Goal: Transaction & Acquisition: Book appointment/travel/reservation

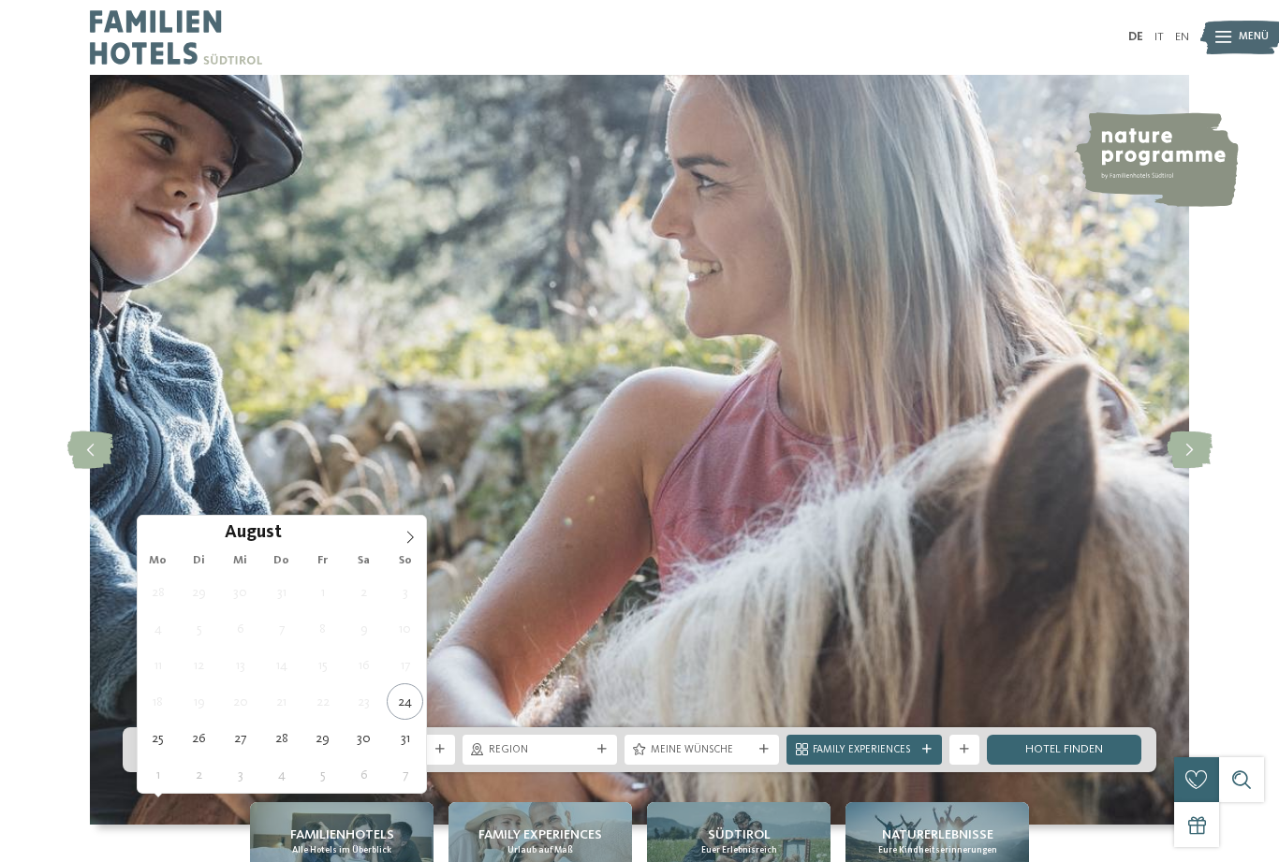
click at [416, 524] on span at bounding box center [410, 532] width 32 height 32
click at [415, 526] on span at bounding box center [410, 532] width 32 height 32
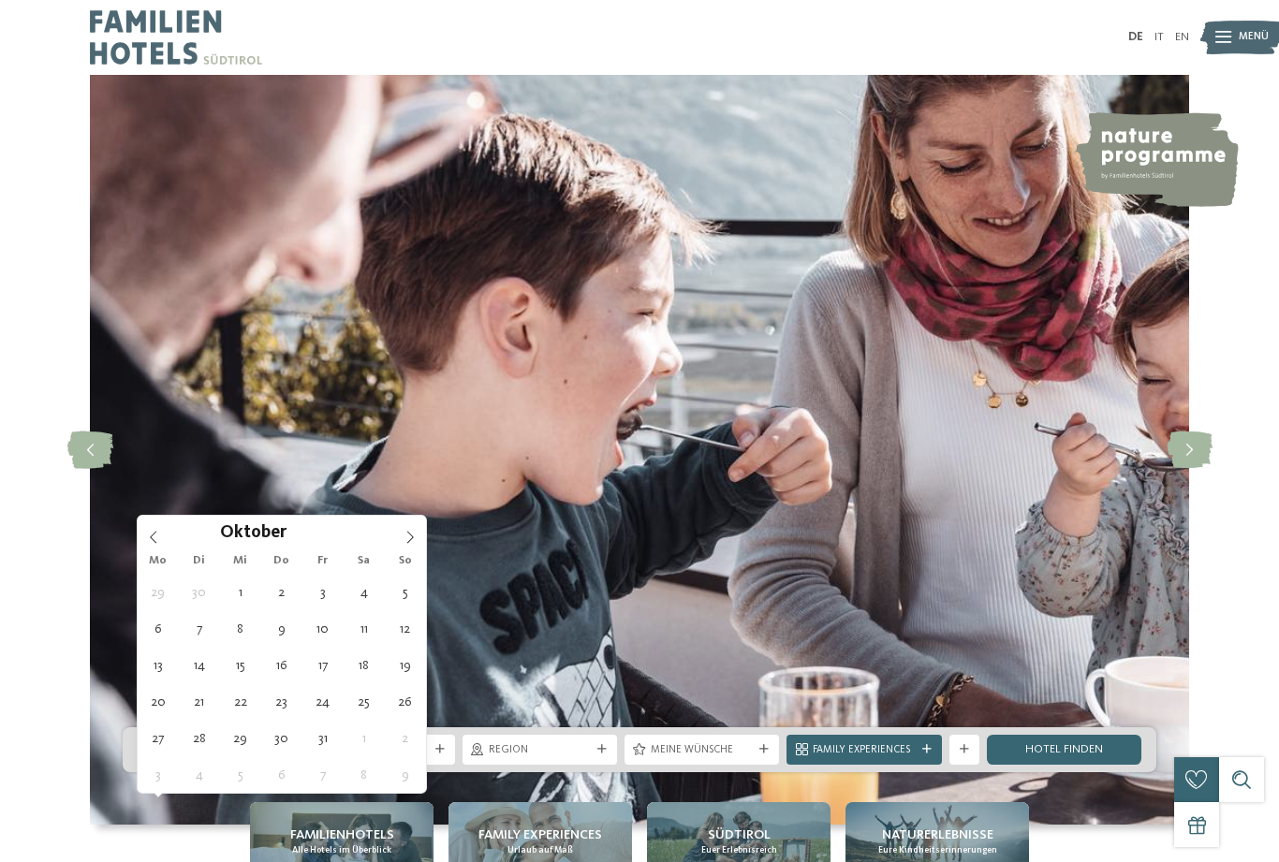
type div "27.10.2025"
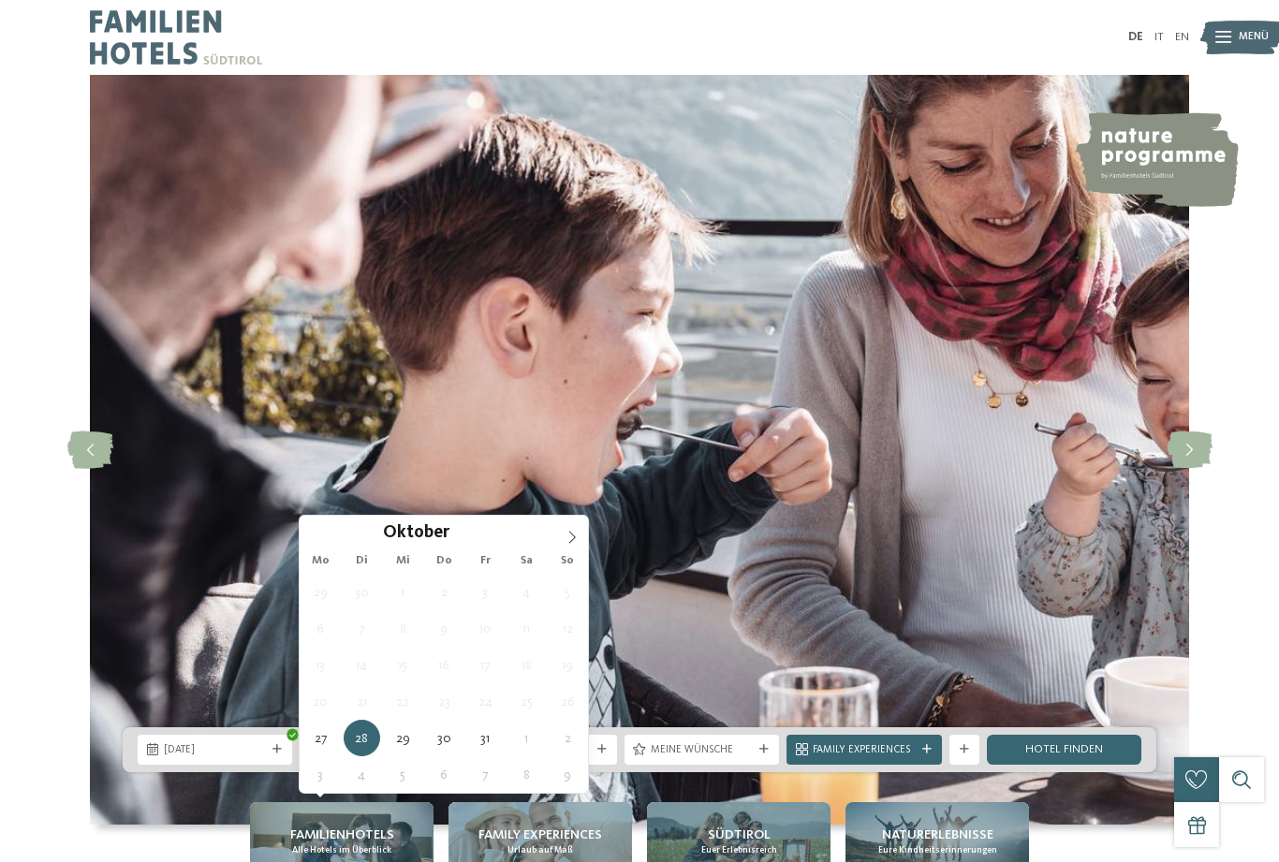
click at [581, 533] on span at bounding box center [572, 532] width 32 height 32
type div "01.11.2025"
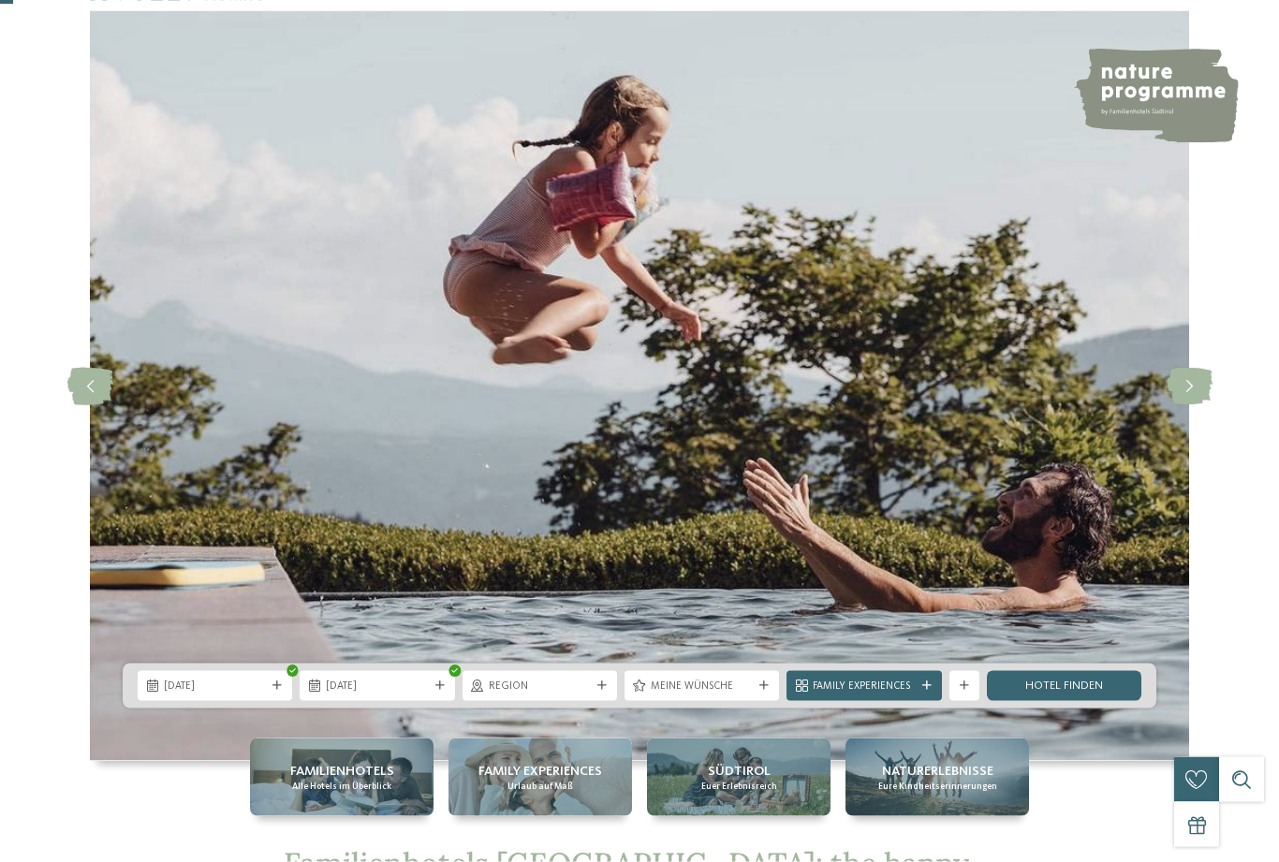
scroll to position [68, 0]
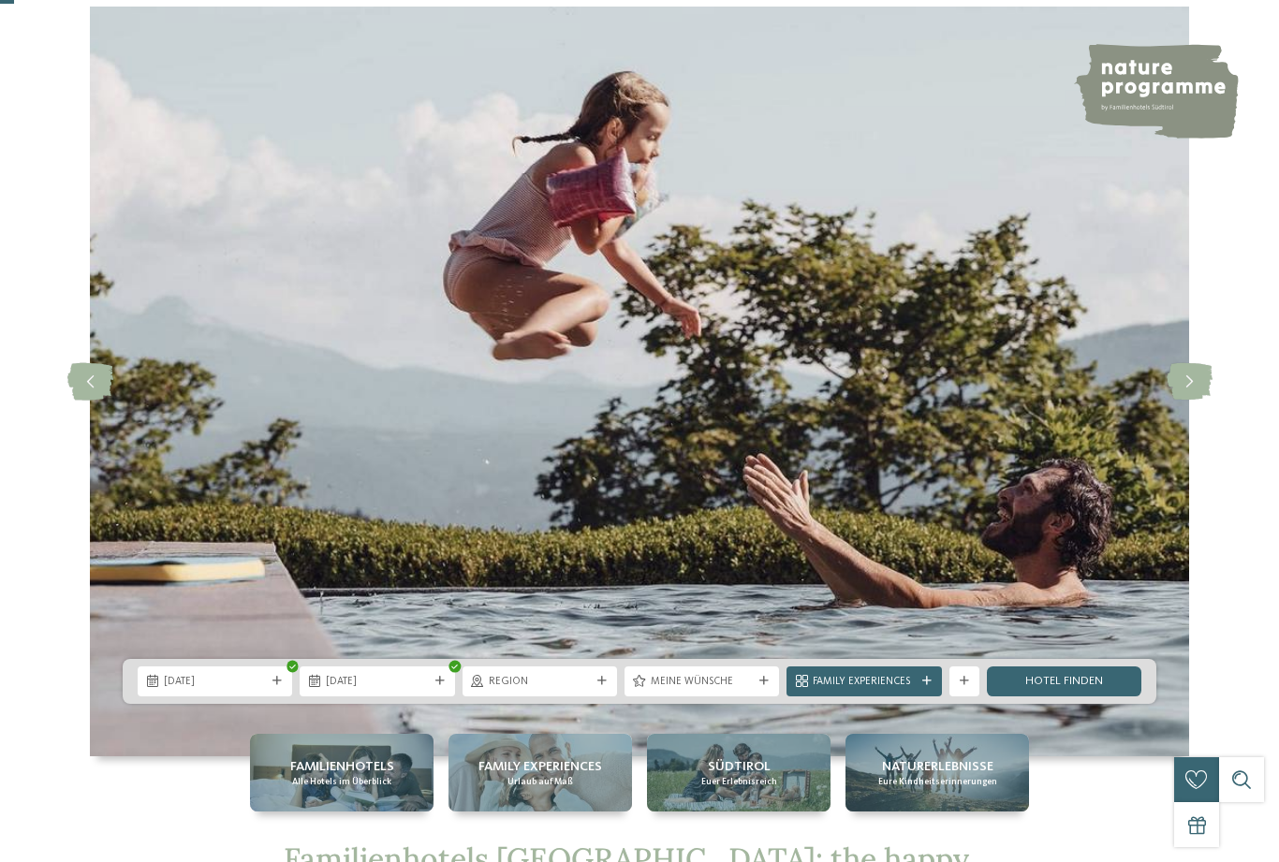
click at [1069, 696] on link "Hotel finden" at bounding box center [1063, 681] width 154 height 30
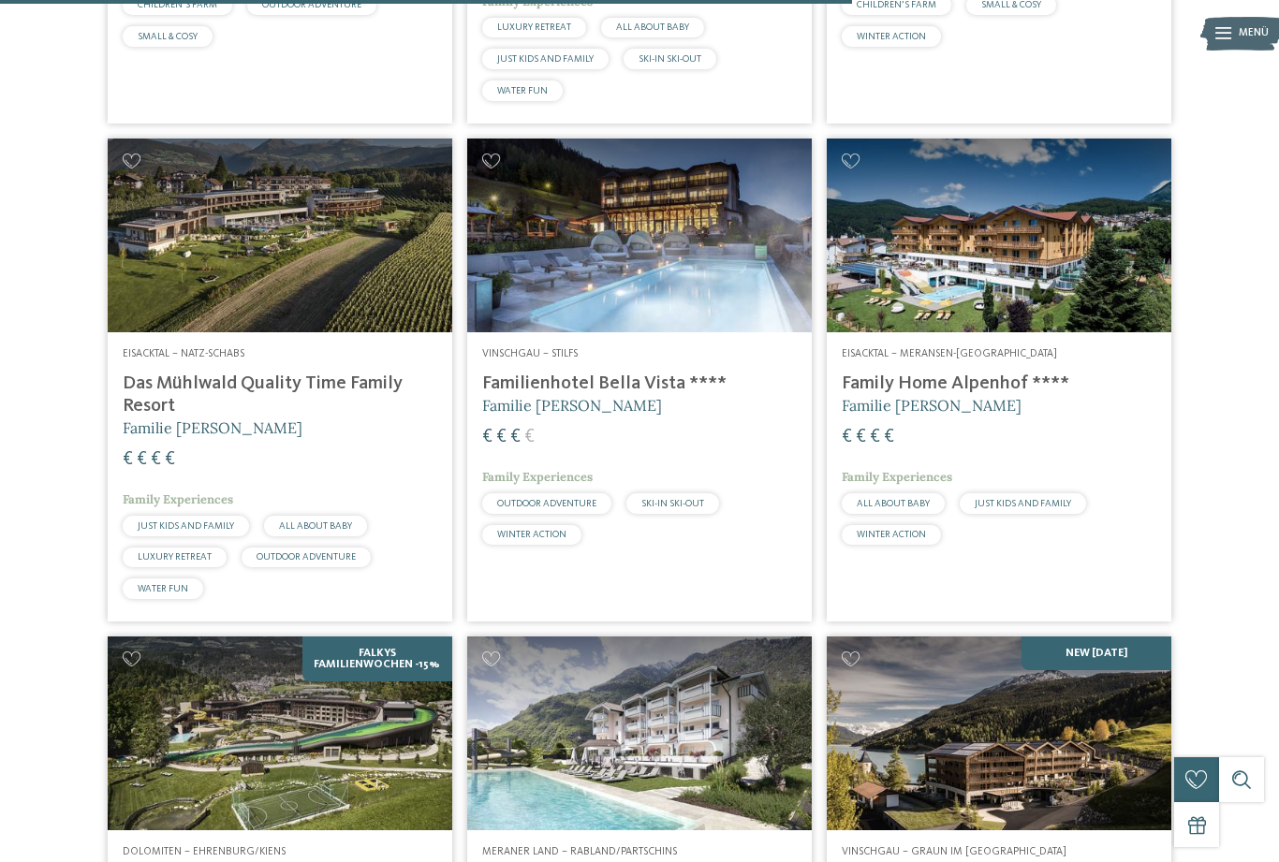
scroll to position [2320, 0]
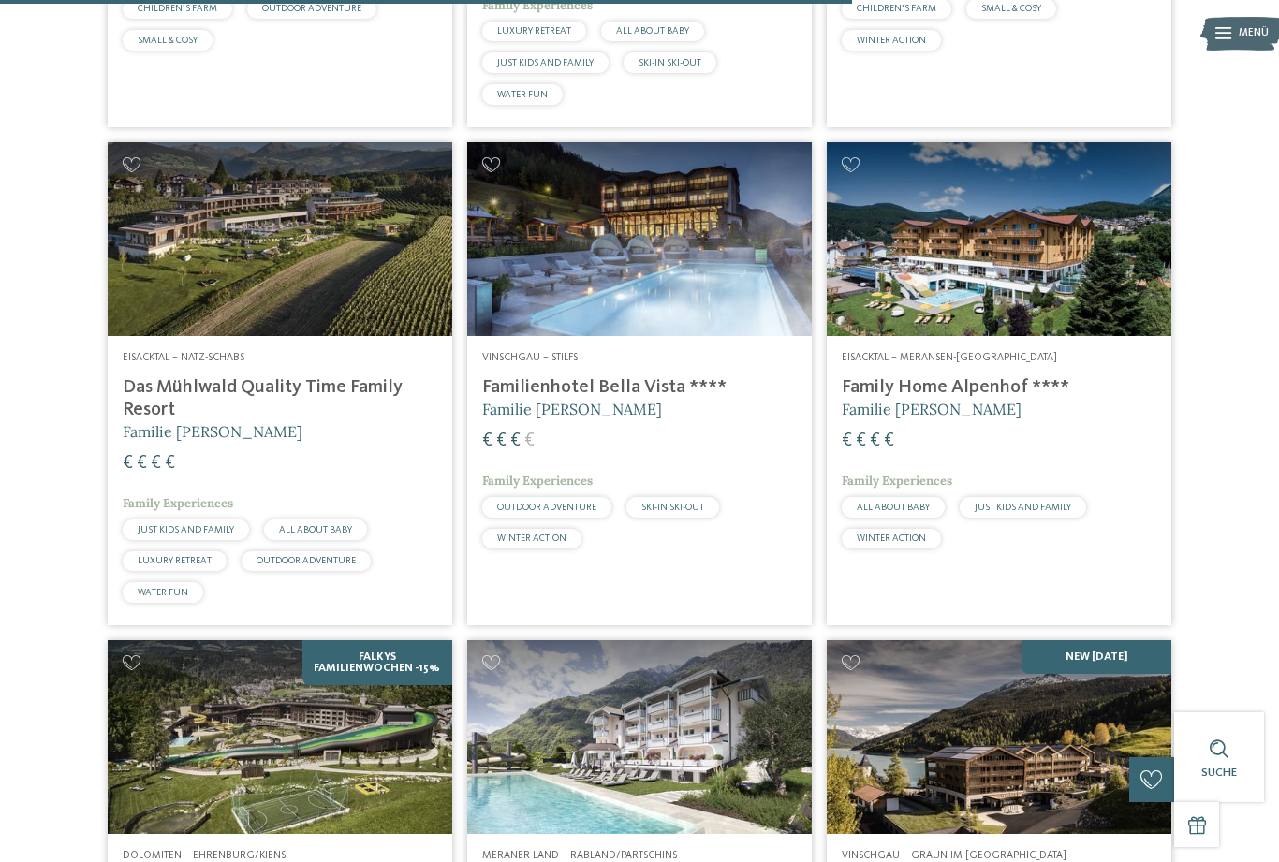
click at [169, 303] on img at bounding box center [280, 239] width 344 height 194
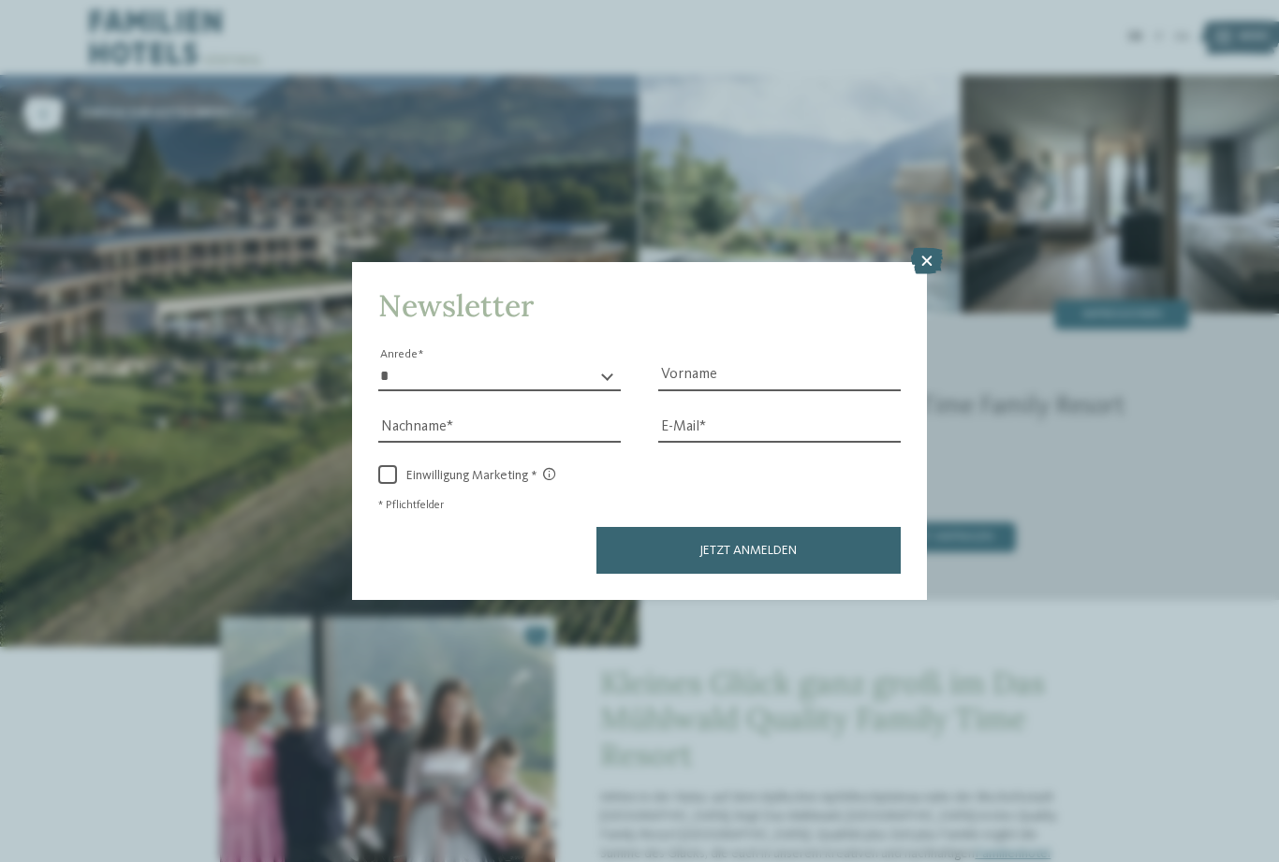
click at [921, 248] on icon at bounding box center [927, 261] width 32 height 26
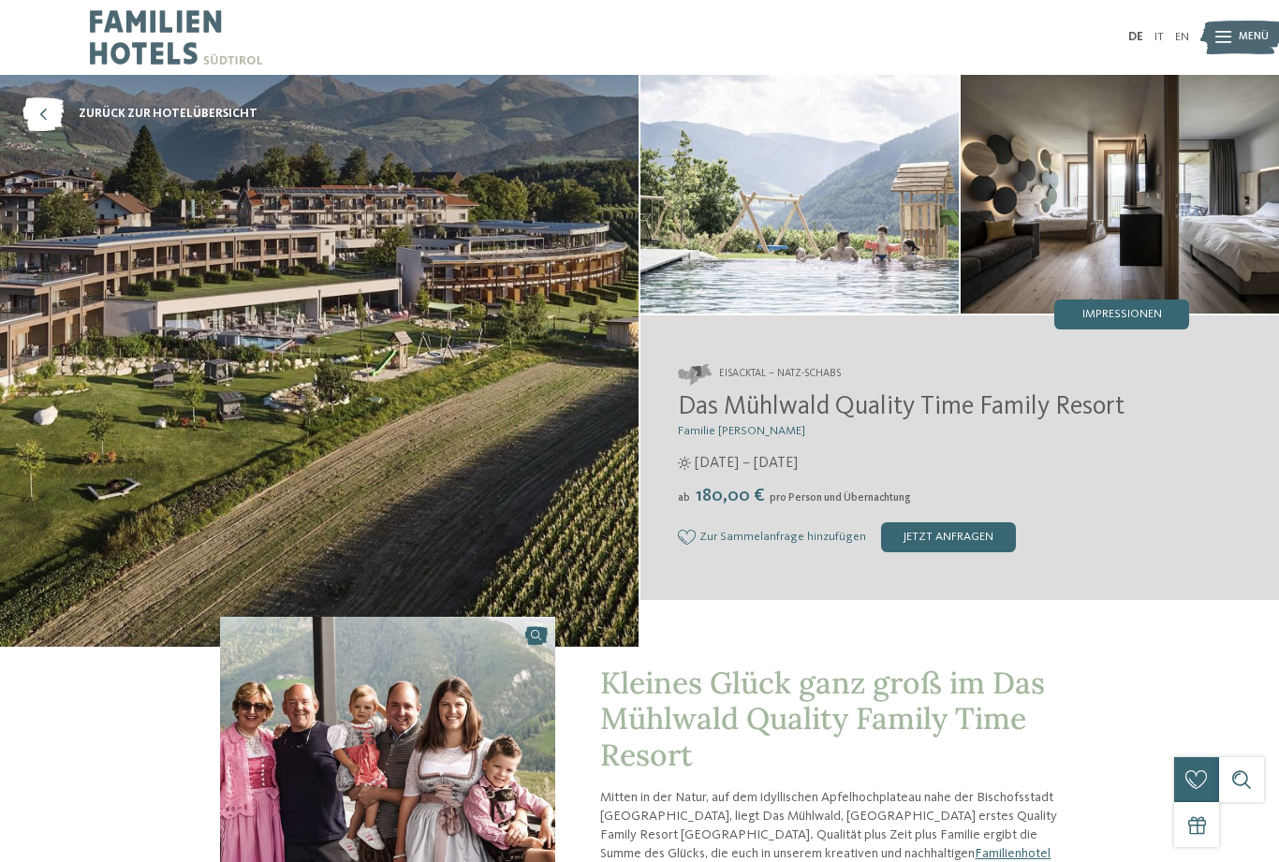
click at [1250, 43] on span "Menü" at bounding box center [1253, 37] width 30 height 15
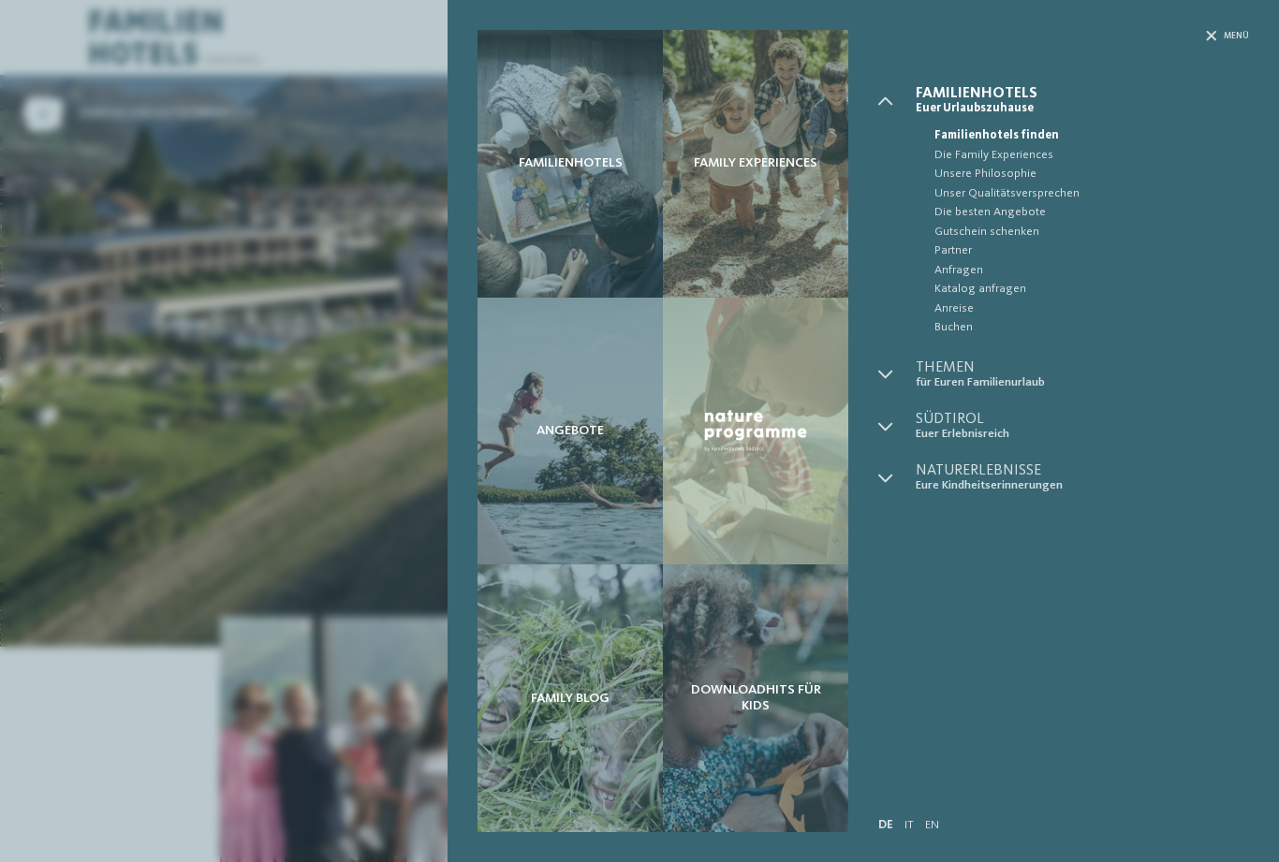
click at [957, 329] on span "Buchen" at bounding box center [1091, 327] width 314 height 19
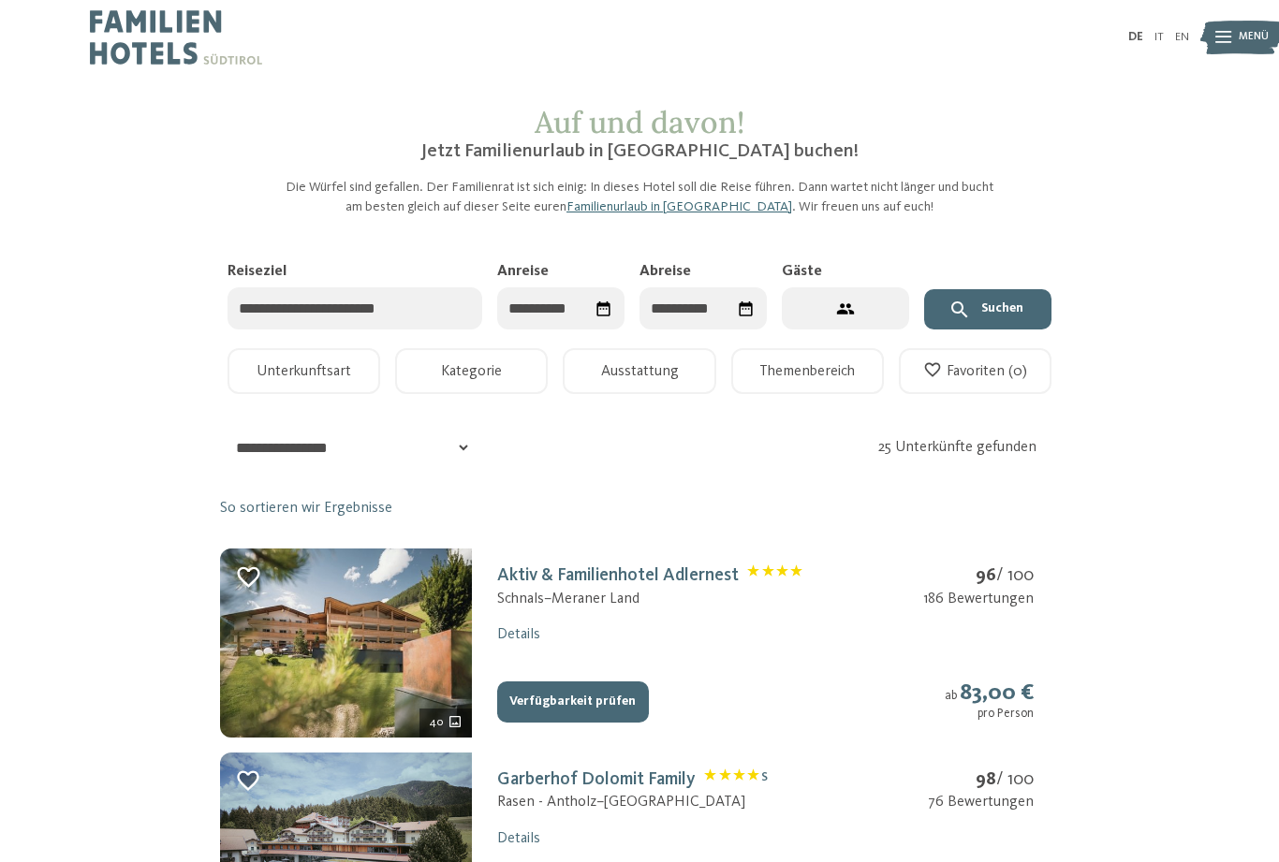
click at [602, 305] on icon "Datum auswählen" at bounding box center [603, 308] width 13 height 15
click at [710, 353] on span "Nächster Monat" at bounding box center [711, 355] width 19 height 19
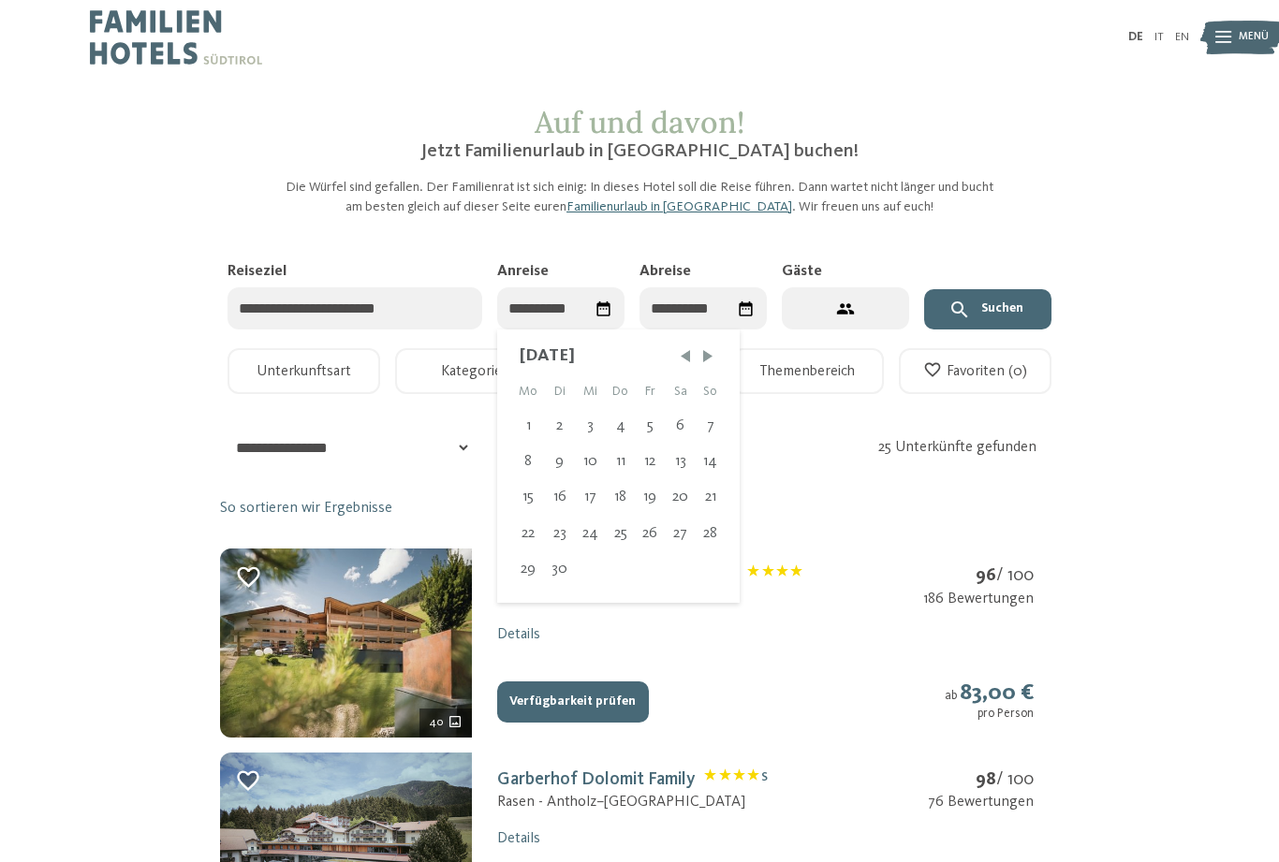
click at [710, 352] on span "Nächster Monat" at bounding box center [707, 355] width 19 height 19
click at [530, 566] on div "27" at bounding box center [528, 569] width 32 height 36
type input "**********"
click at [739, 305] on icon at bounding box center [746, 309] width 18 height 18
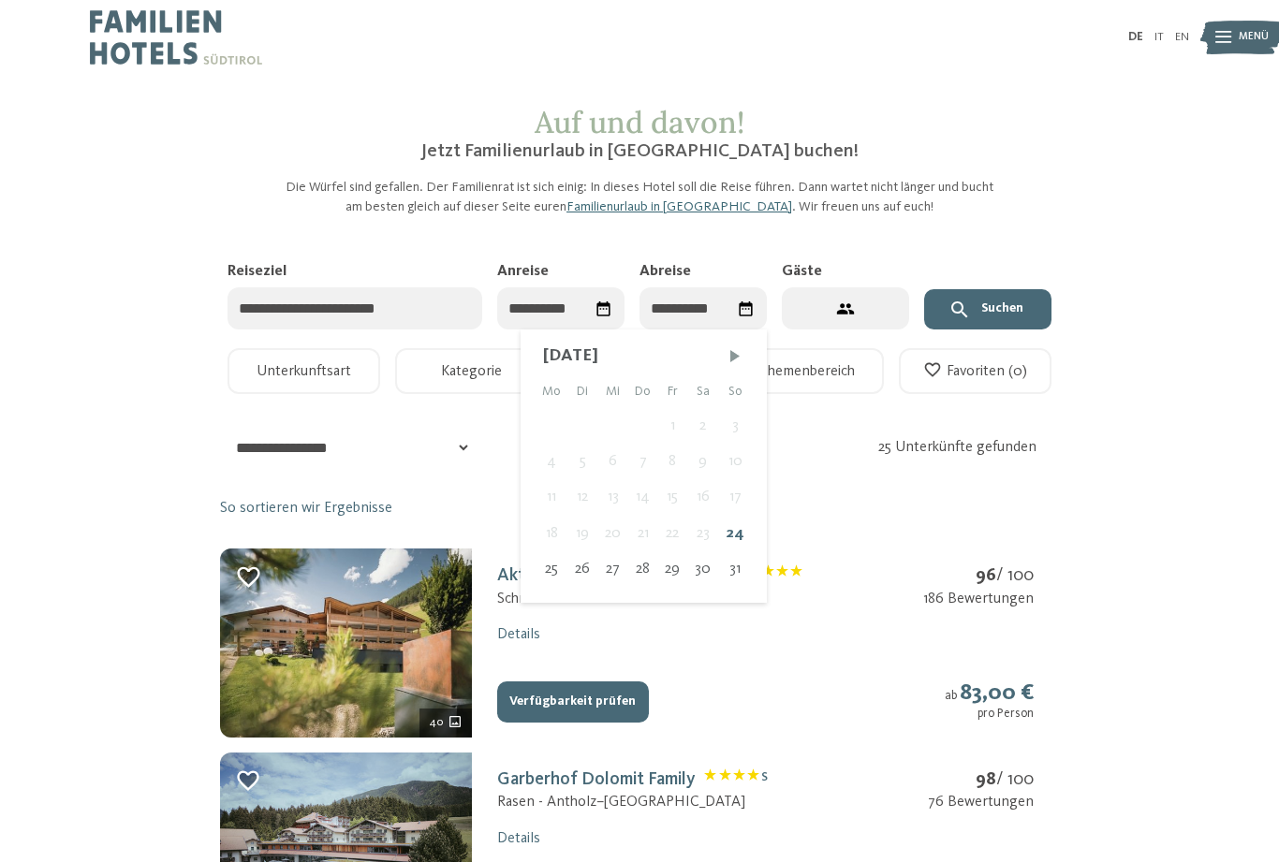
click at [734, 354] on span "Nächster Monat" at bounding box center [734, 355] width 19 height 19
click at [739, 348] on span "Nächster Monat" at bounding box center [734, 355] width 19 height 19
click at [599, 309] on icon "Datum auswählen" at bounding box center [603, 309] width 18 height 18
click at [709, 348] on span "Nächster Monat" at bounding box center [711, 355] width 19 height 19
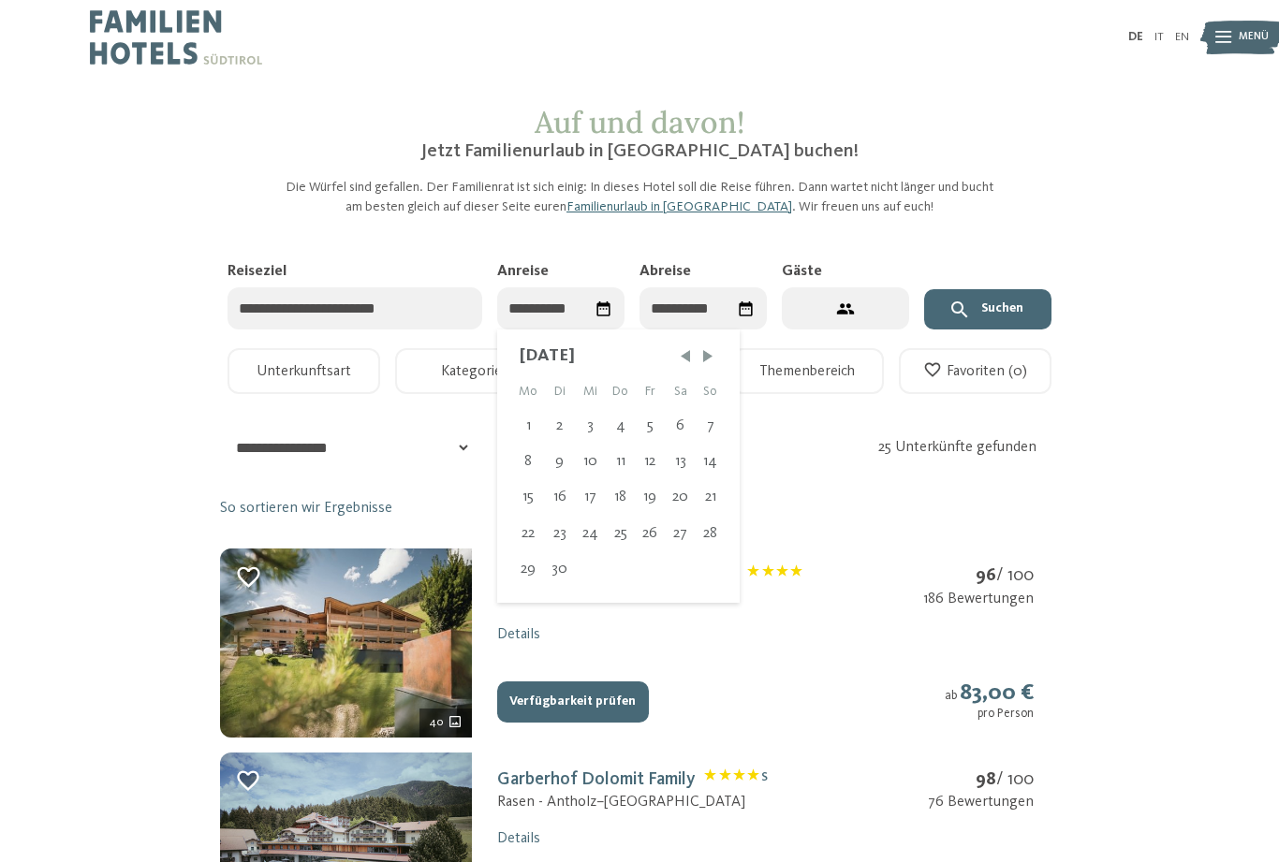
click at [708, 348] on span "Nächster Monat" at bounding box center [707, 355] width 19 height 19
click at [527, 571] on div "27" at bounding box center [528, 569] width 32 height 36
type input "**********"
click at [739, 350] on span "Nächster Monat" at bounding box center [734, 355] width 19 height 19
click at [709, 425] on div "1" at bounding box center [706, 426] width 30 height 36
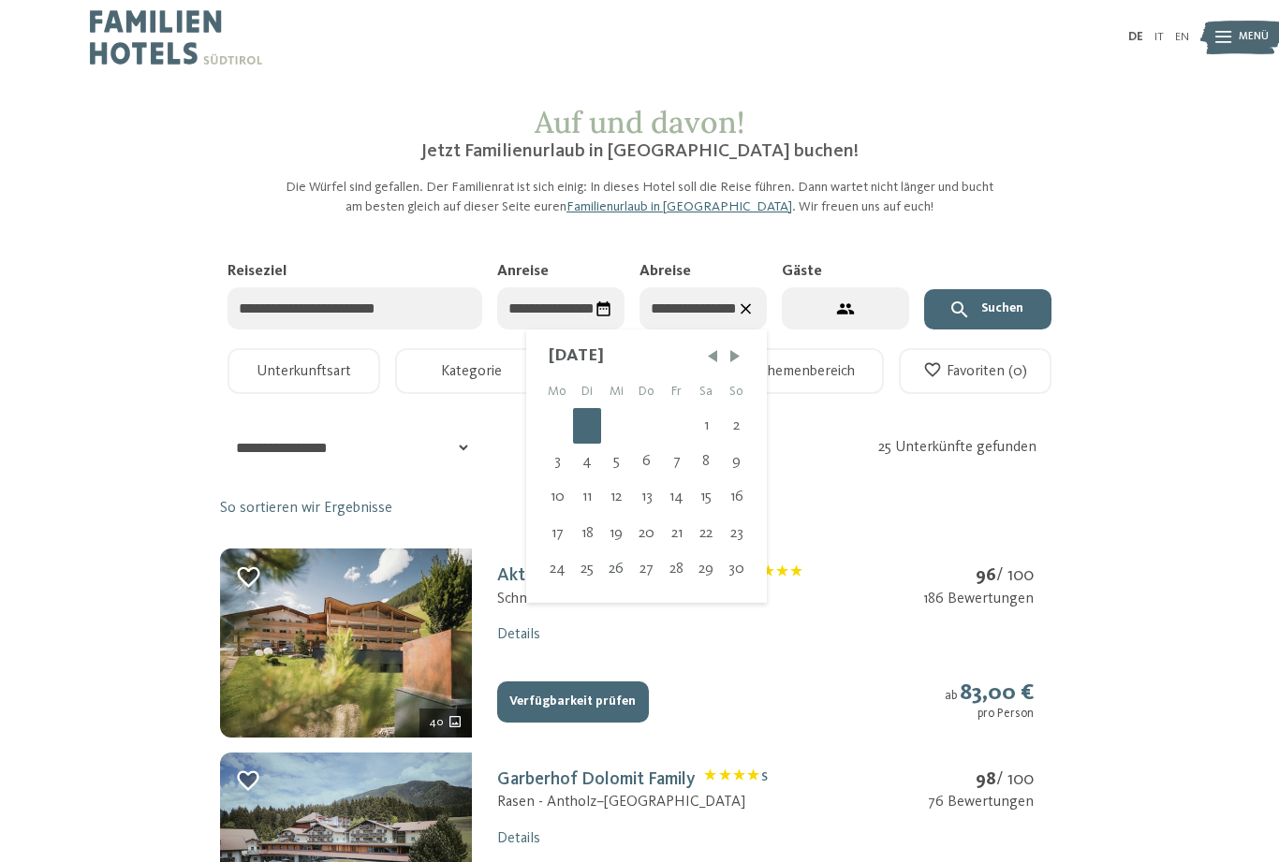
type input "**********"
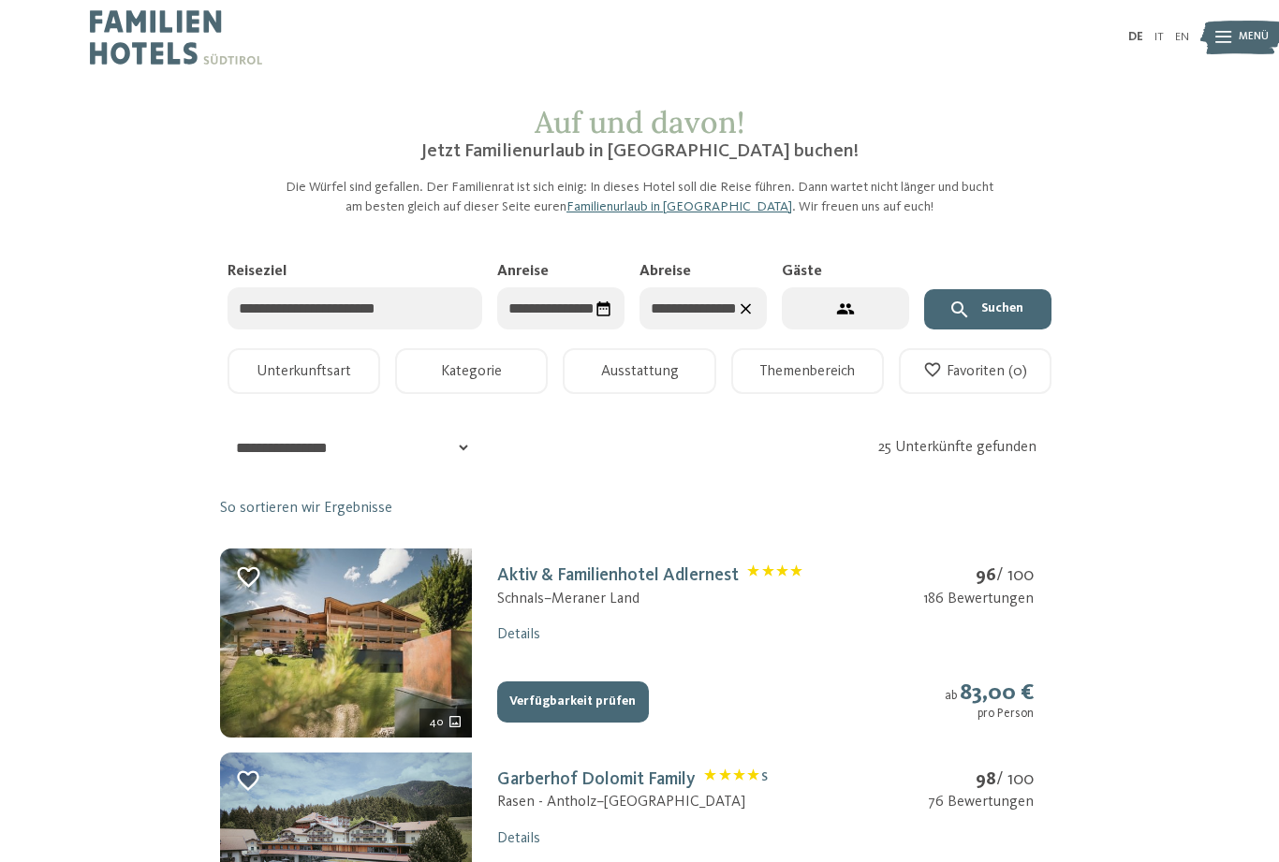
click at [860, 300] on button "2 Gäste – 1 Zimmer" at bounding box center [845, 308] width 127 height 42
select select "*"
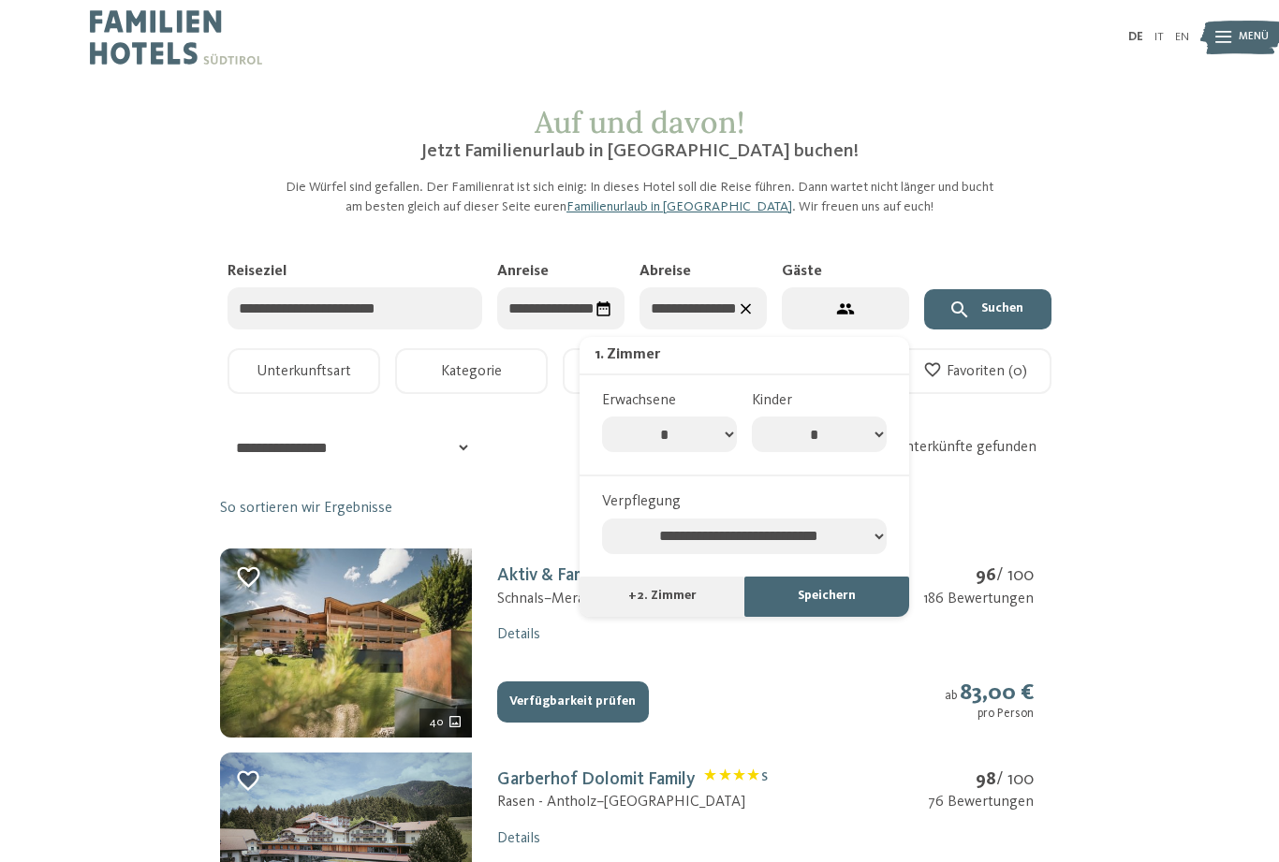
click at [872, 429] on select "* * * * * * * *" at bounding box center [819, 434] width 135 height 36
select select "*"
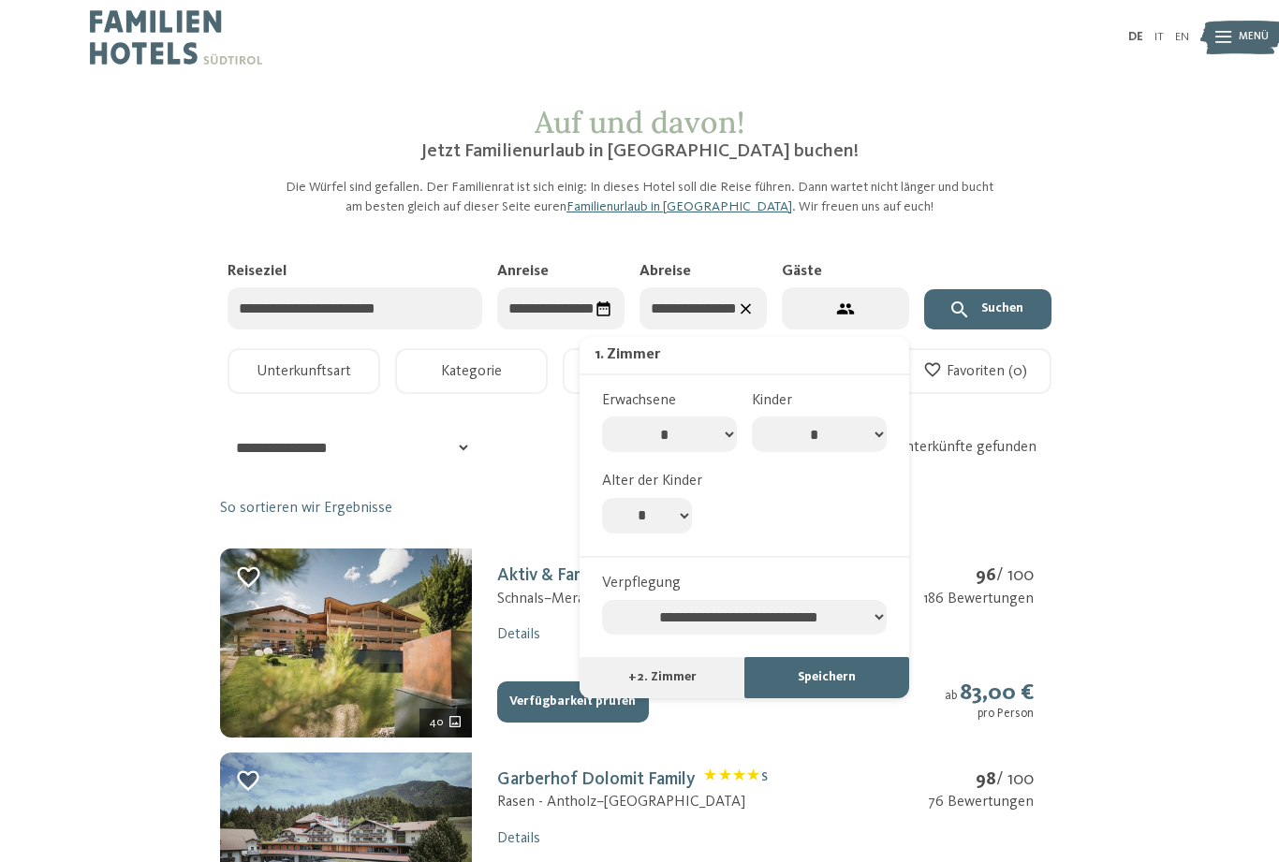
click at [679, 502] on select "* * * * * * * * * * ** ** ** ** ** ** ** **" at bounding box center [647, 516] width 90 height 36
select select "**"
click at [838, 658] on button "Speichern" at bounding box center [826, 677] width 165 height 41
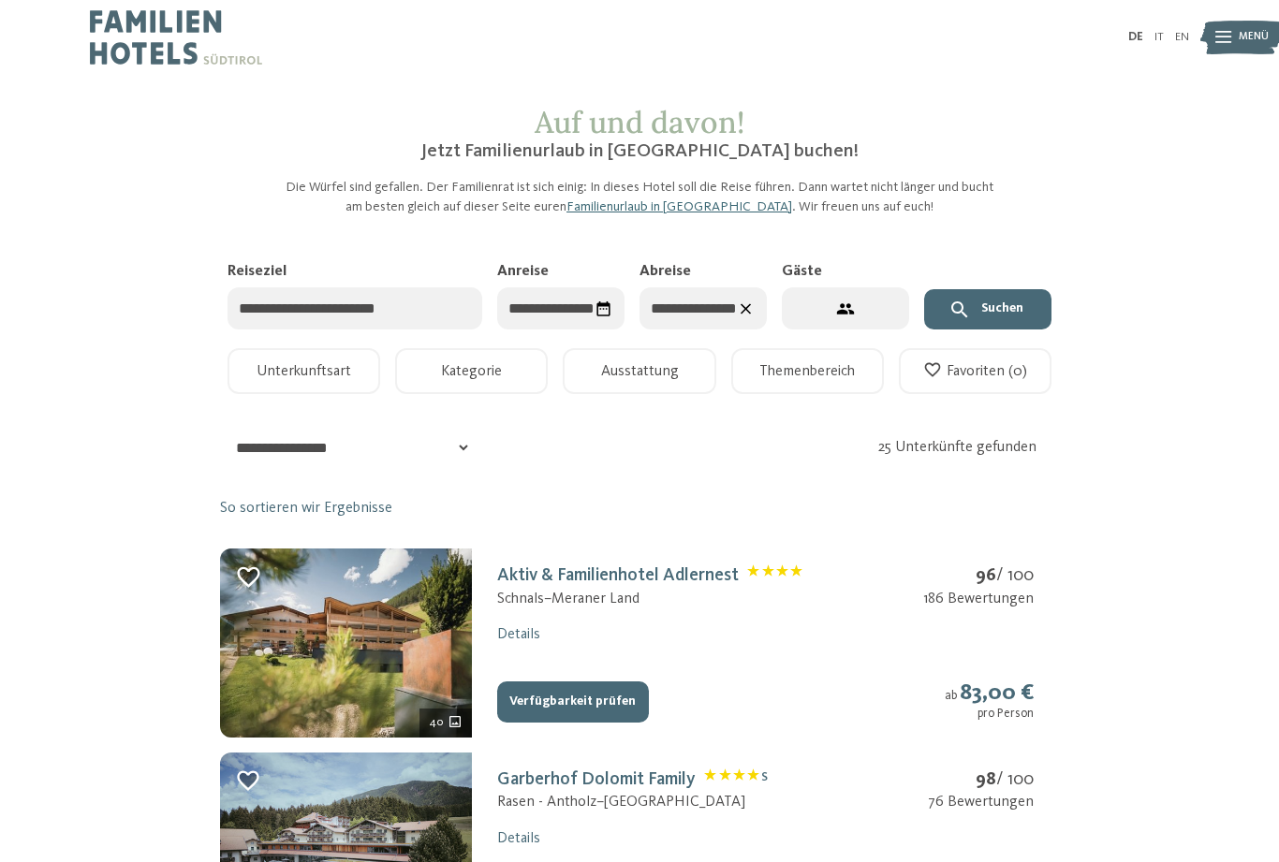
click at [1007, 307] on button "Suchen" at bounding box center [987, 309] width 127 height 41
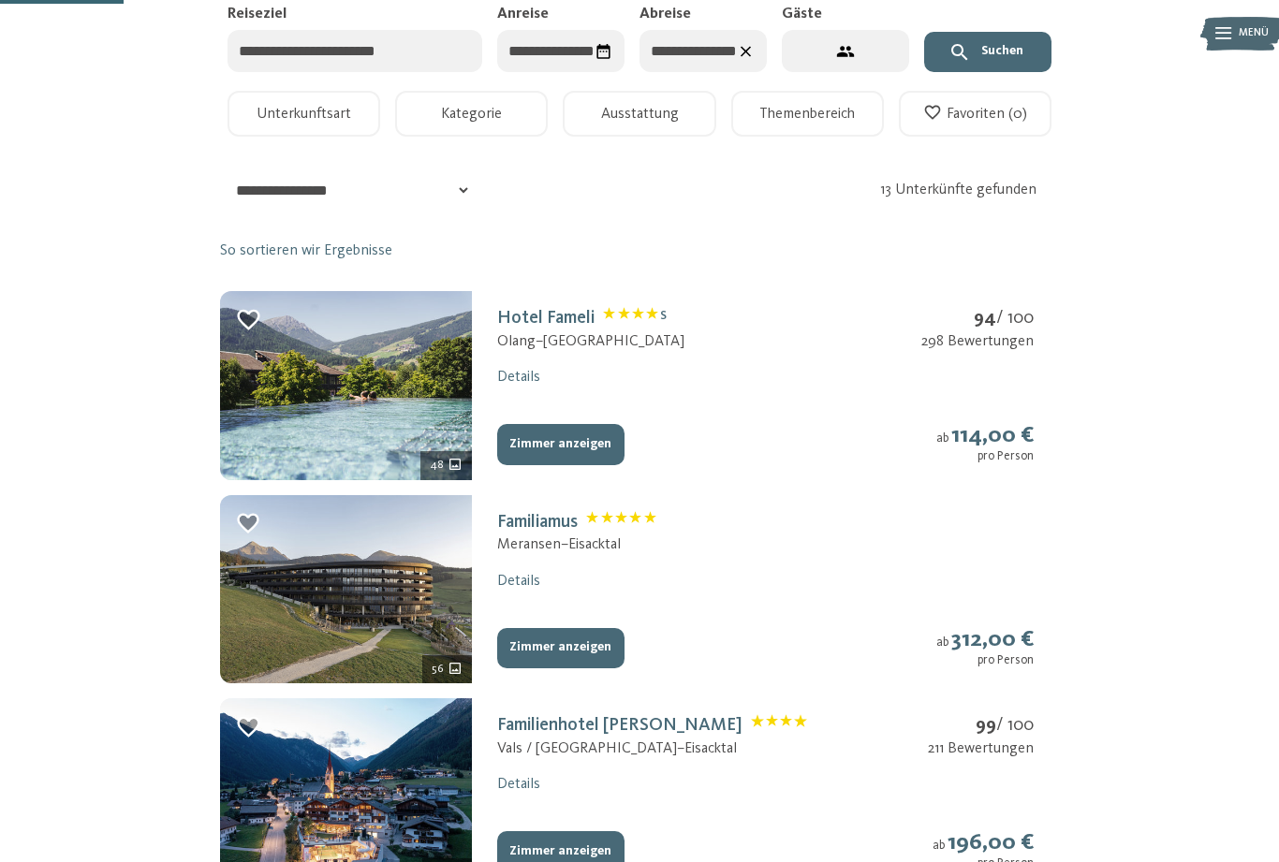
scroll to position [256, 0]
click at [575, 425] on button "Zimmer anzeigen" at bounding box center [560, 445] width 127 height 41
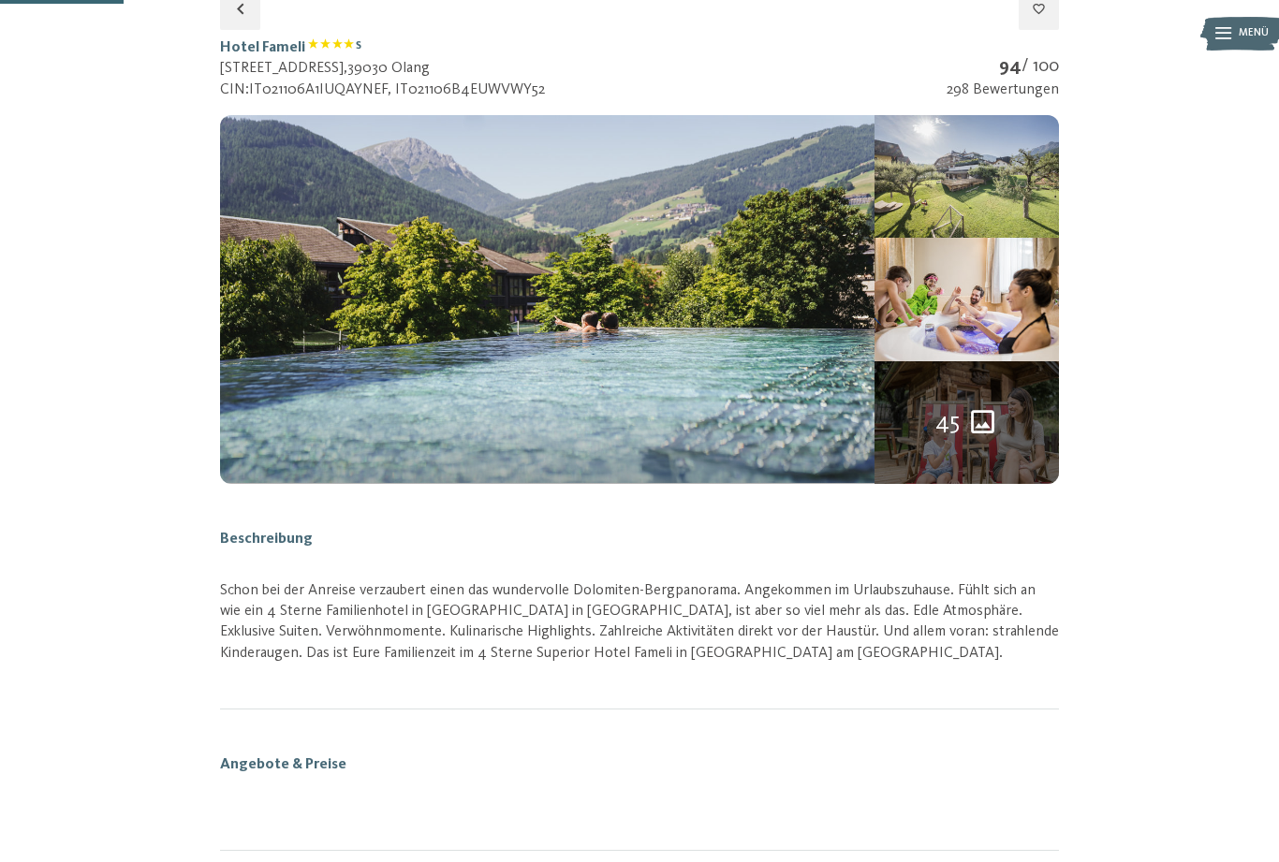
scroll to position [245, 0]
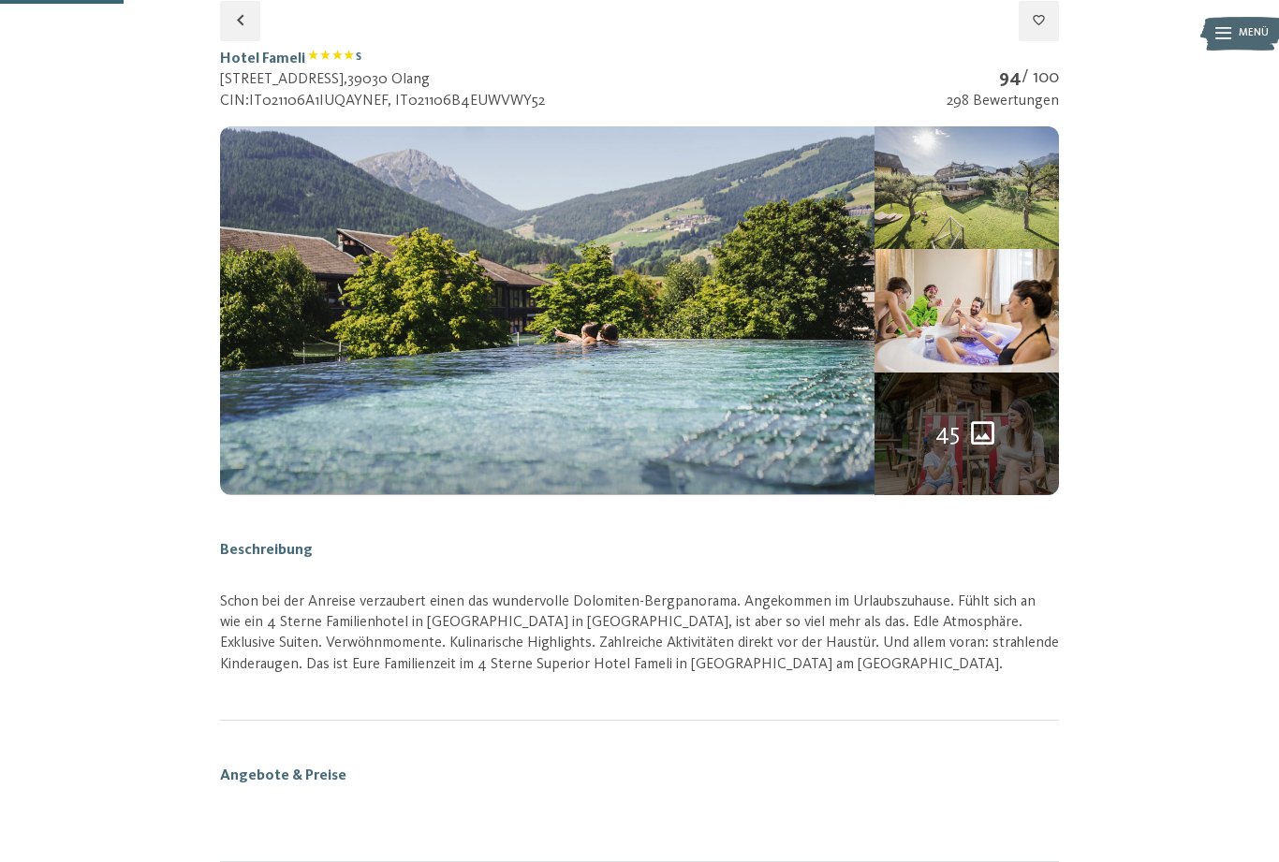
select select "**"
select select "**********"
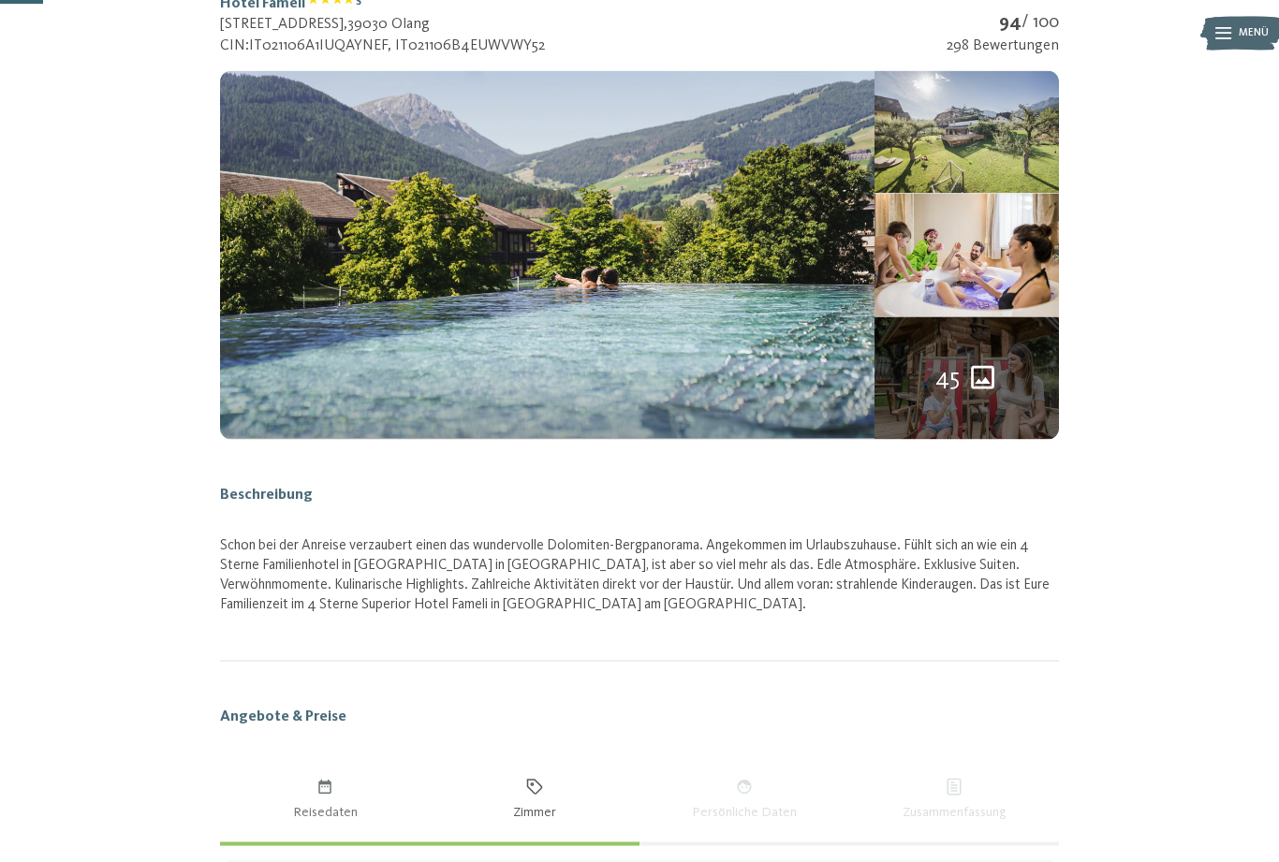
click at [991, 134] on img at bounding box center [966, 132] width 184 height 123
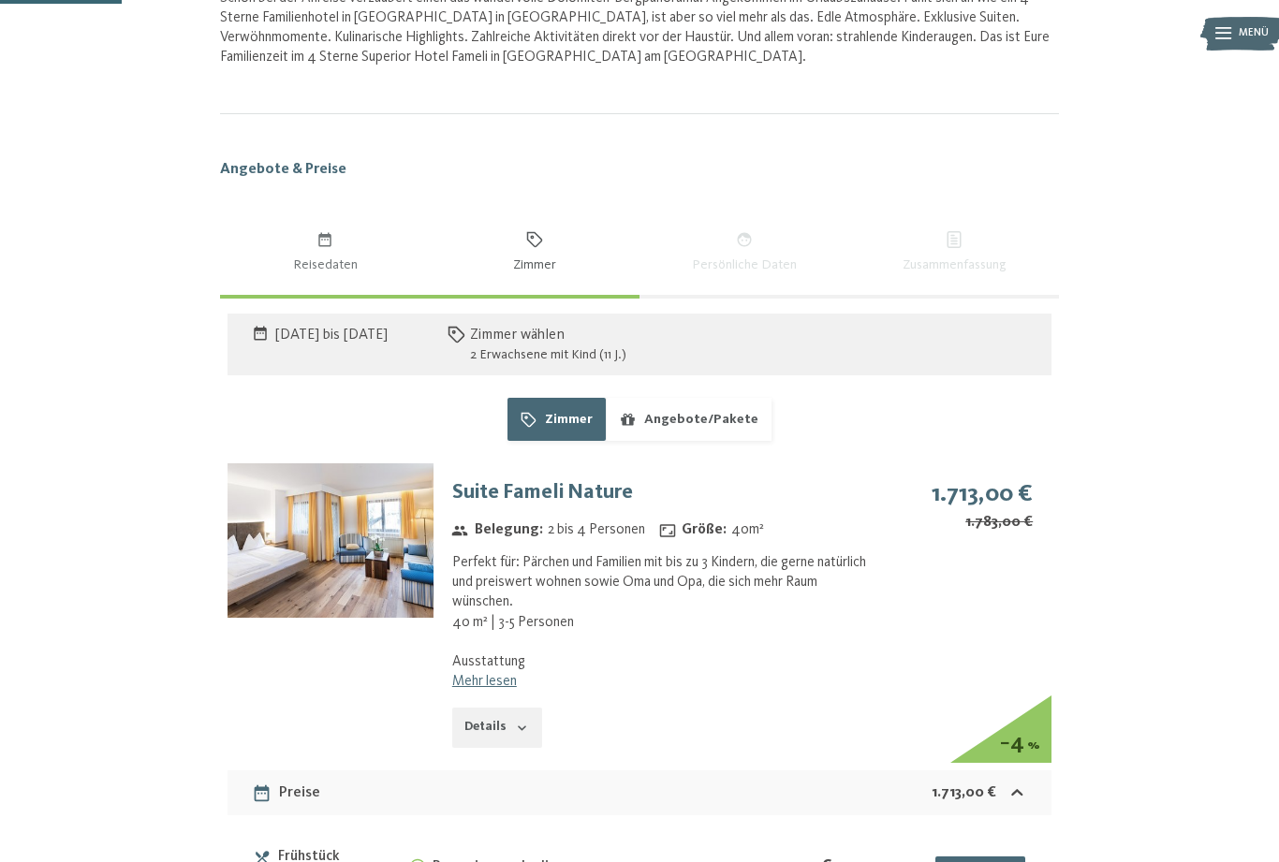
scroll to position [849, 0]
click at [502, 677] on link "Mehr lesen" at bounding box center [484, 680] width 65 height 15
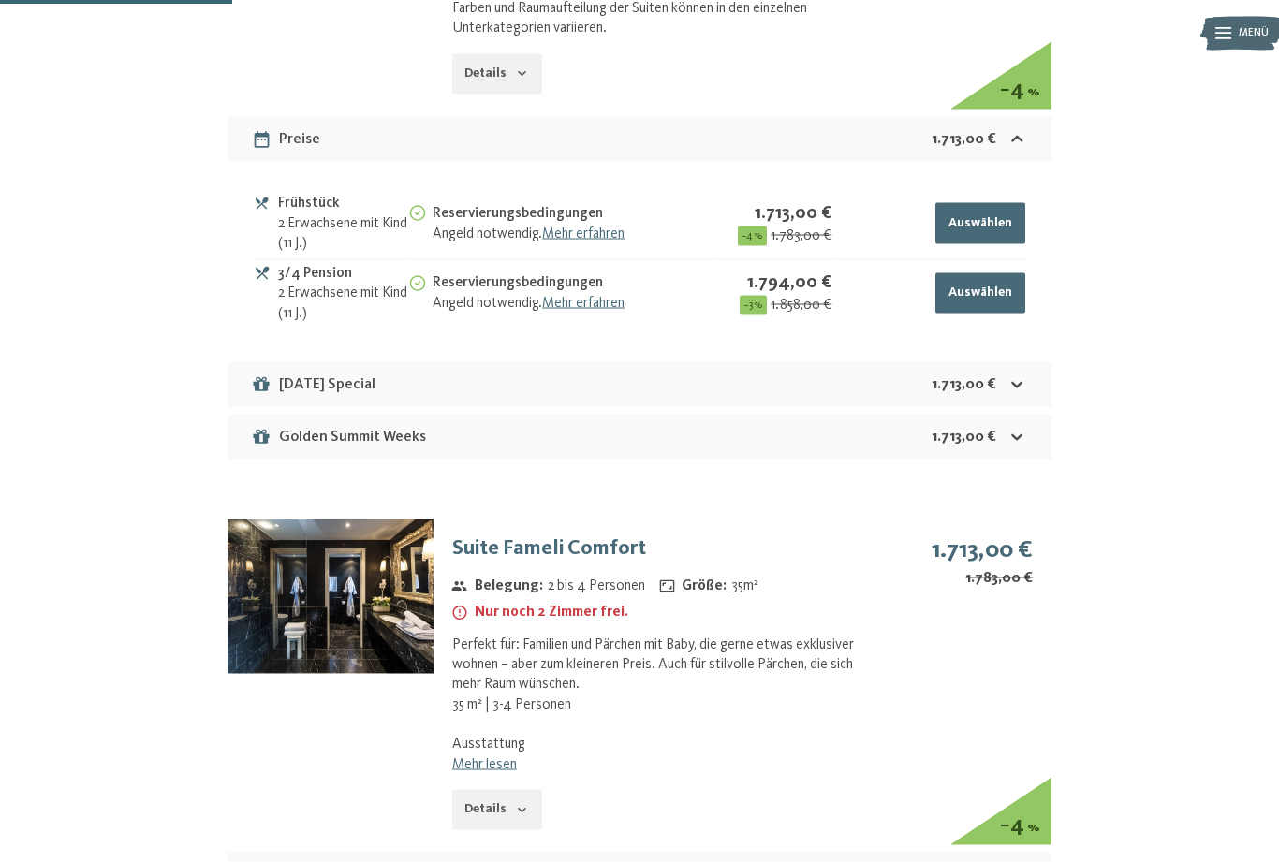
scroll to position [1642, 0]
click at [501, 756] on link "Mehr lesen" at bounding box center [484, 763] width 65 height 15
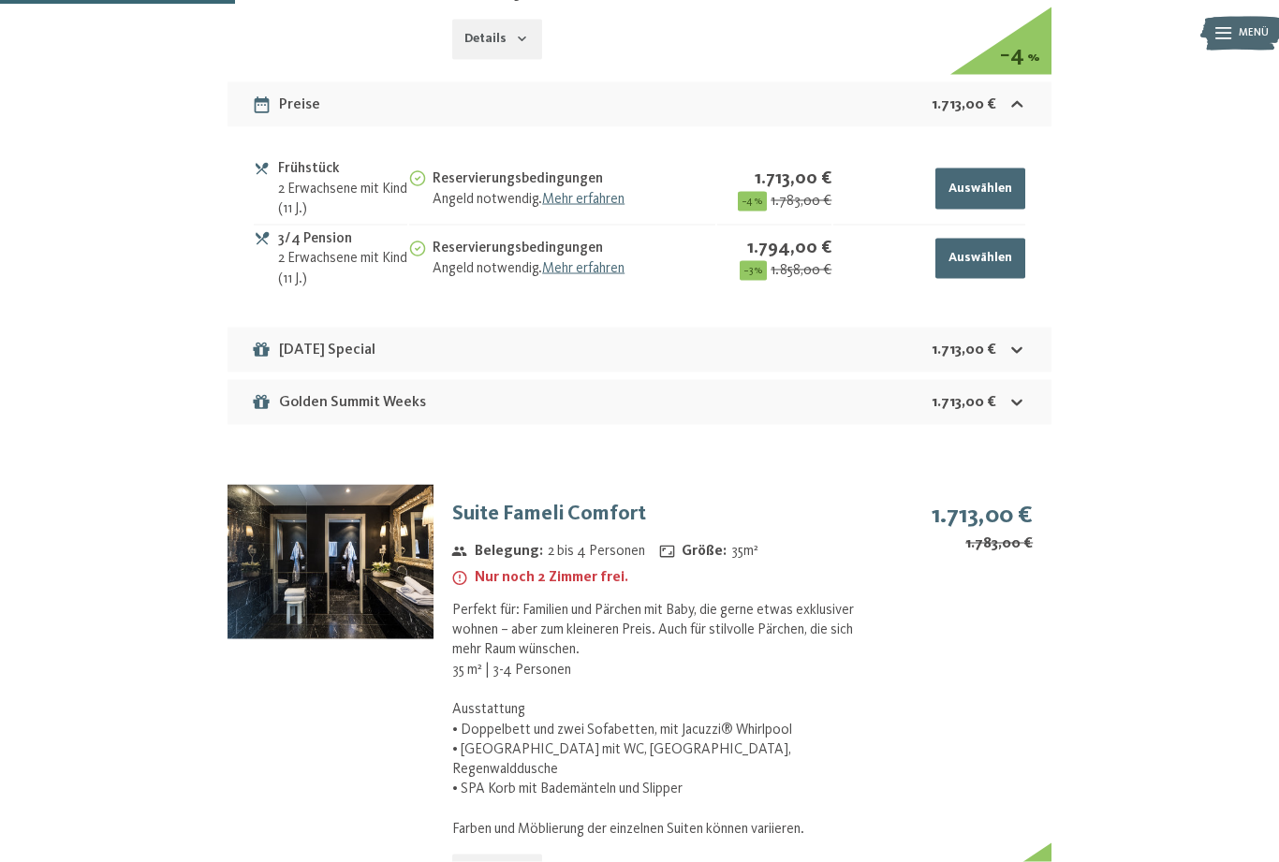
scroll to position [1678, 0]
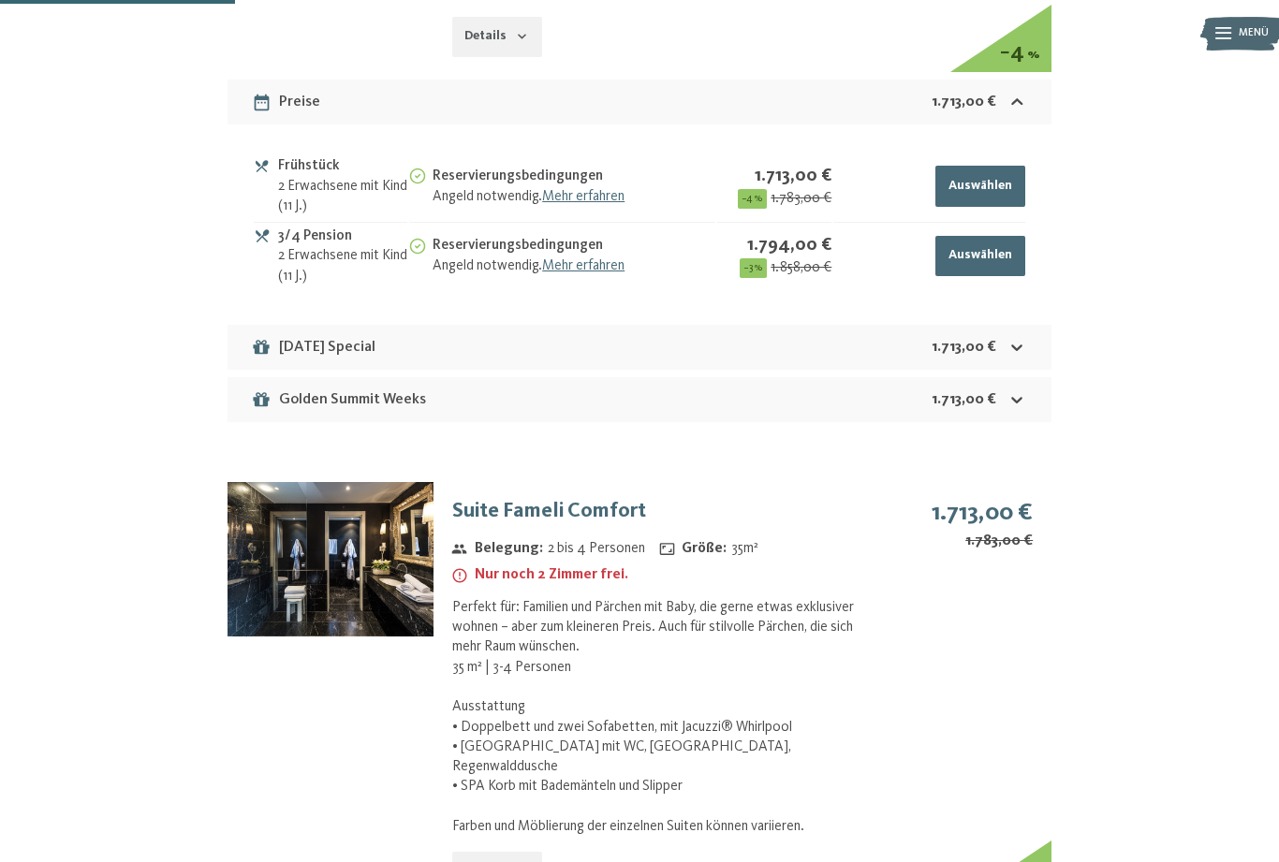
click at [347, 562] on img at bounding box center [330, 559] width 206 height 154
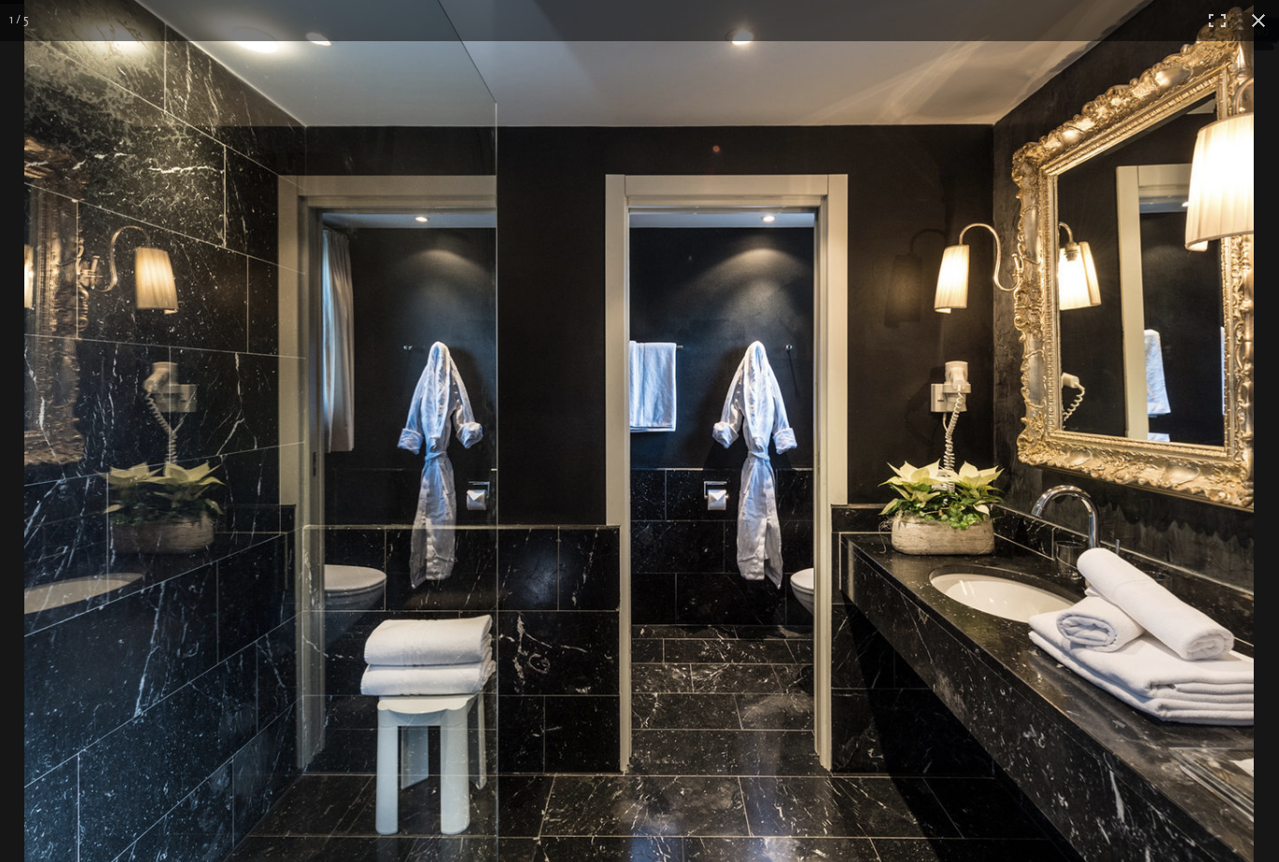
click at [159, 560] on img at bounding box center [638, 461] width 1229 height 922
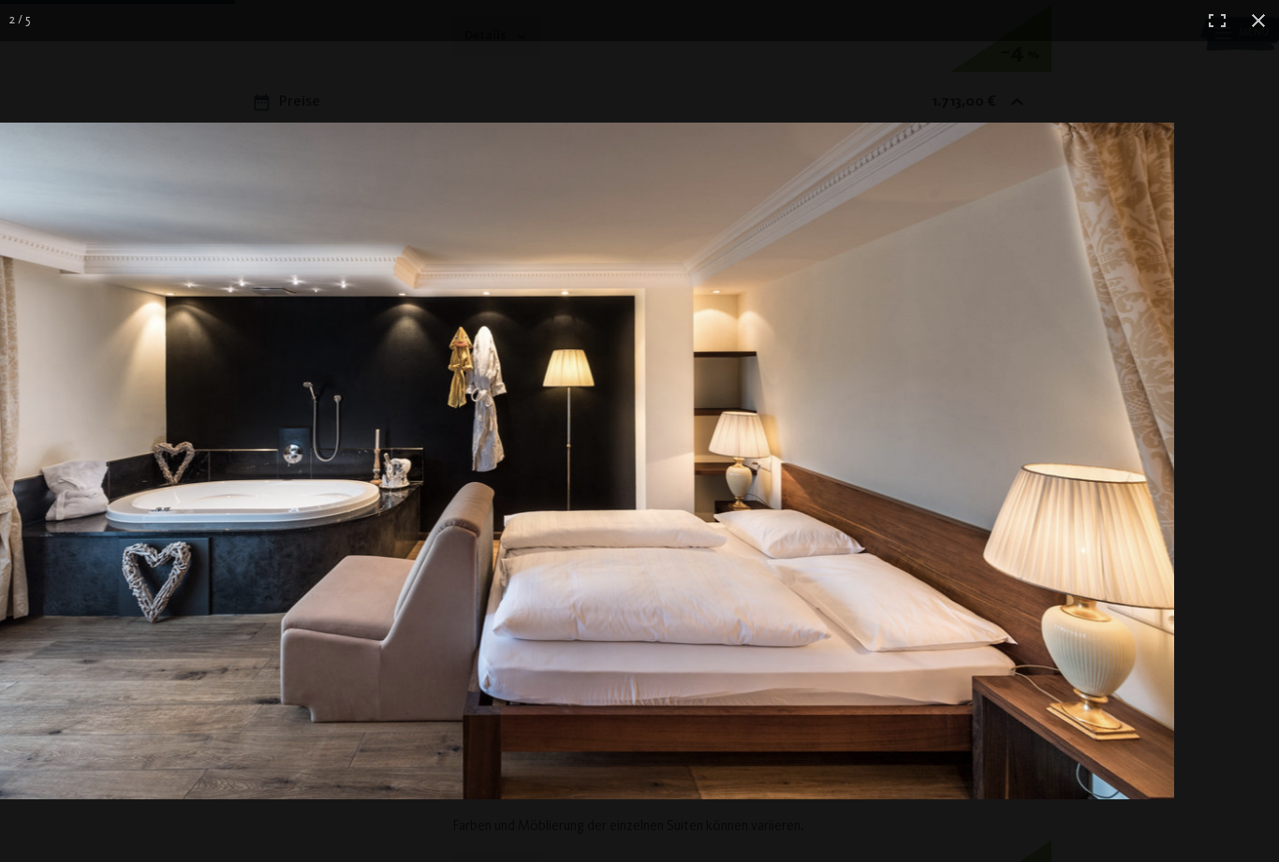
click at [151, 570] on img at bounding box center [534, 461] width 1279 height 677
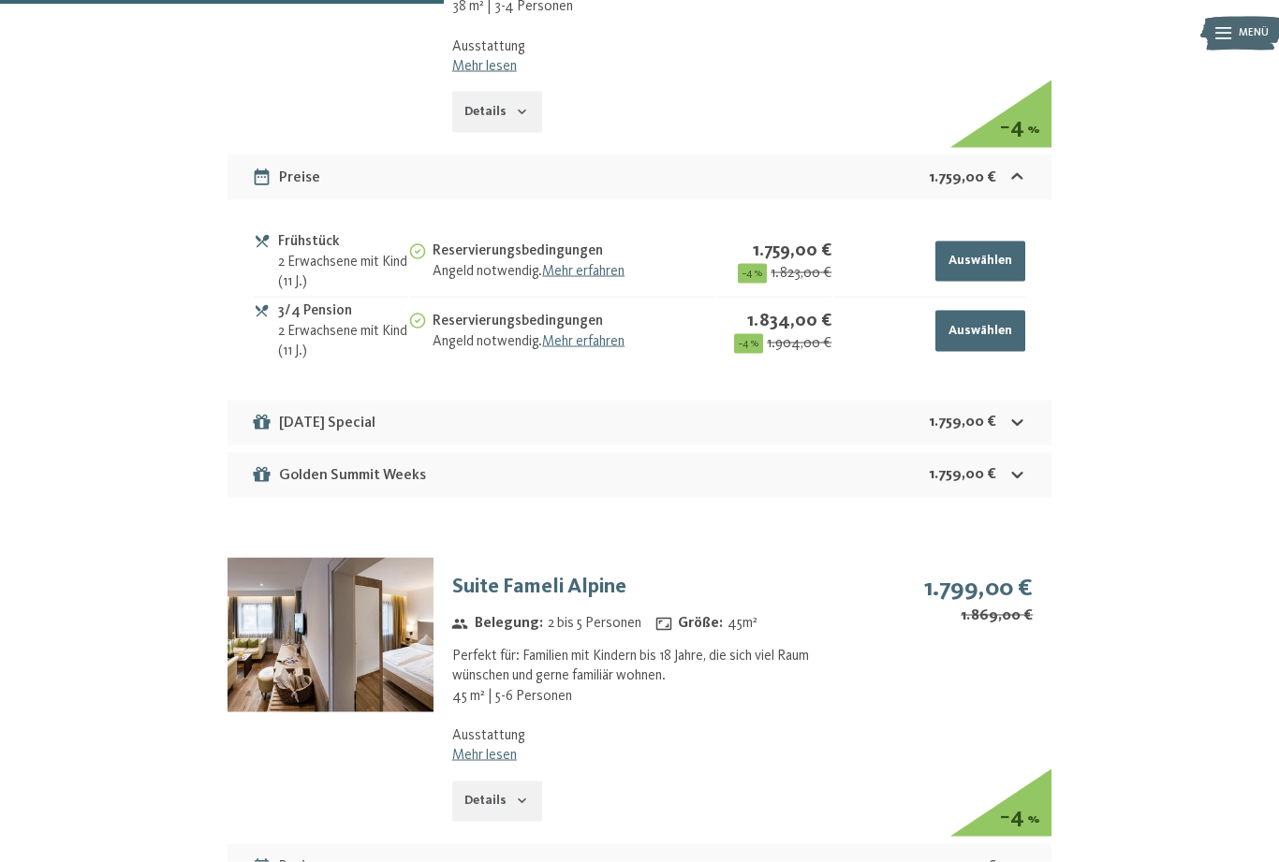
scroll to position [3173, 0]
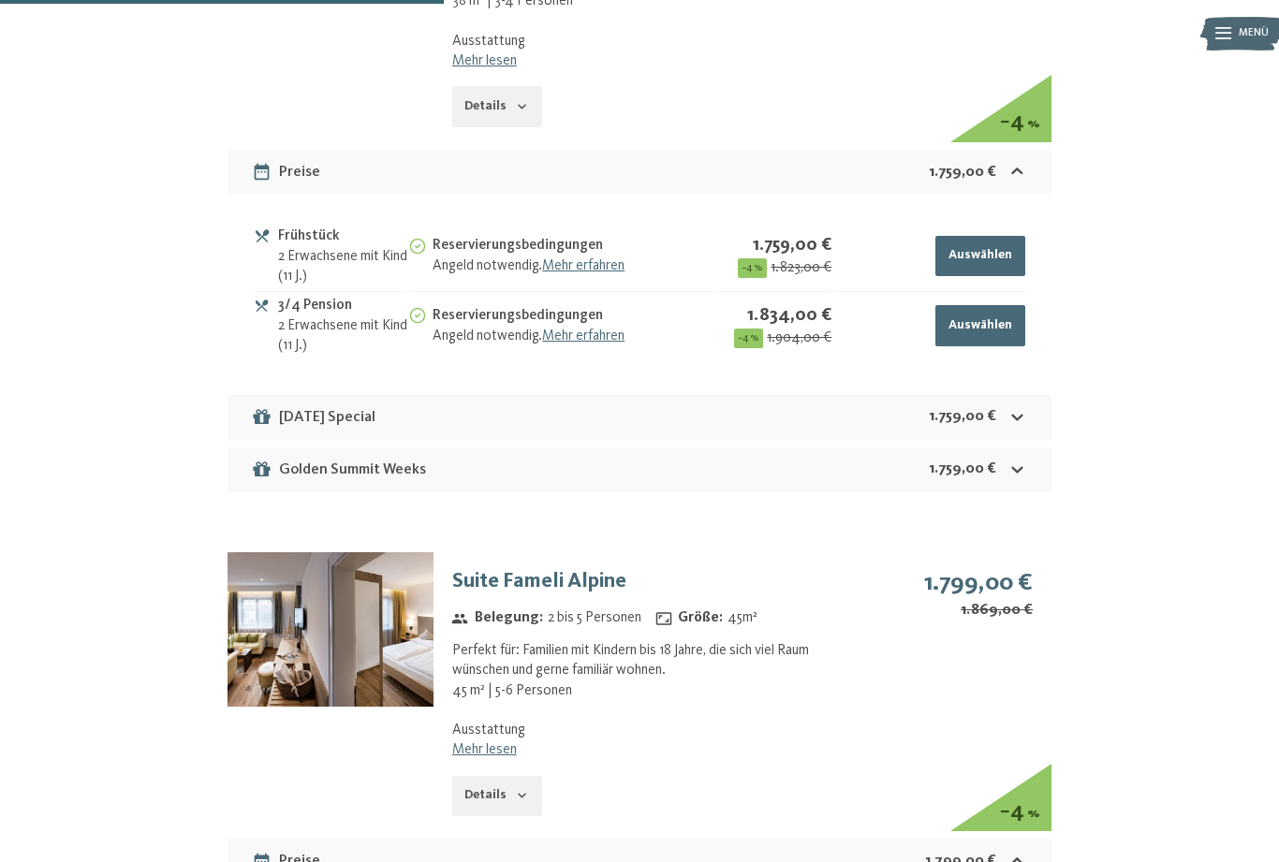
click at [498, 742] on link "Mehr lesen" at bounding box center [484, 749] width 65 height 15
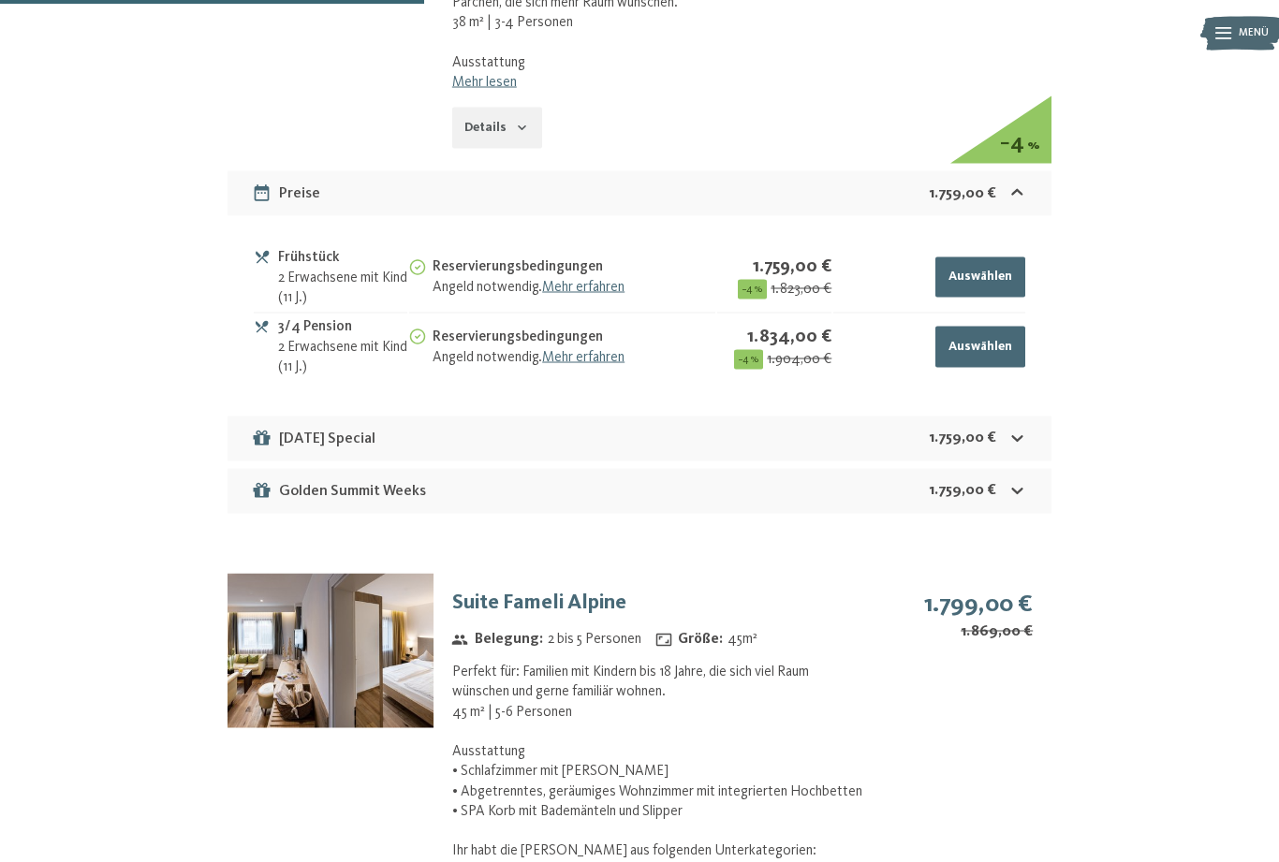
scroll to position [3151, 0]
click at [383, 615] on img at bounding box center [330, 651] width 206 height 154
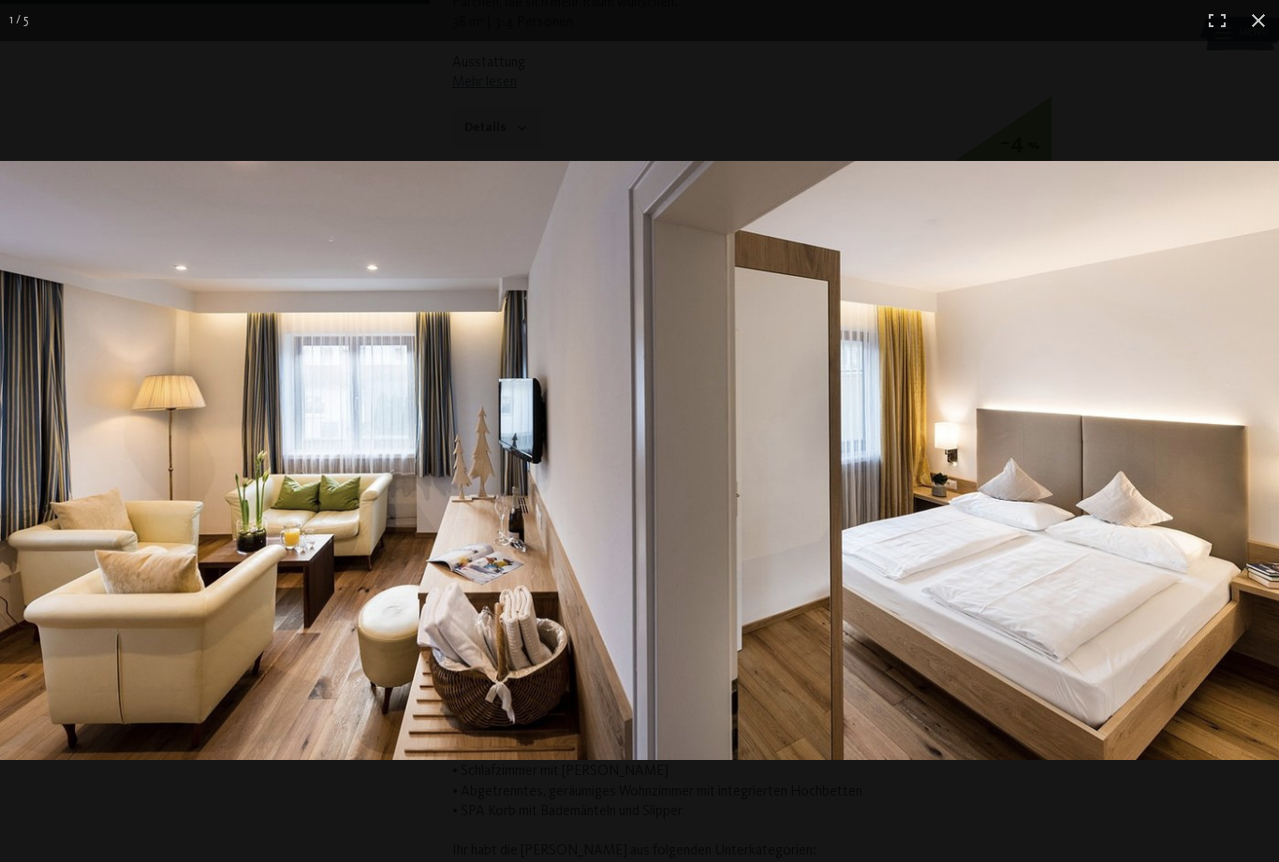
click at [163, 445] on img at bounding box center [639, 460] width 1279 height 599
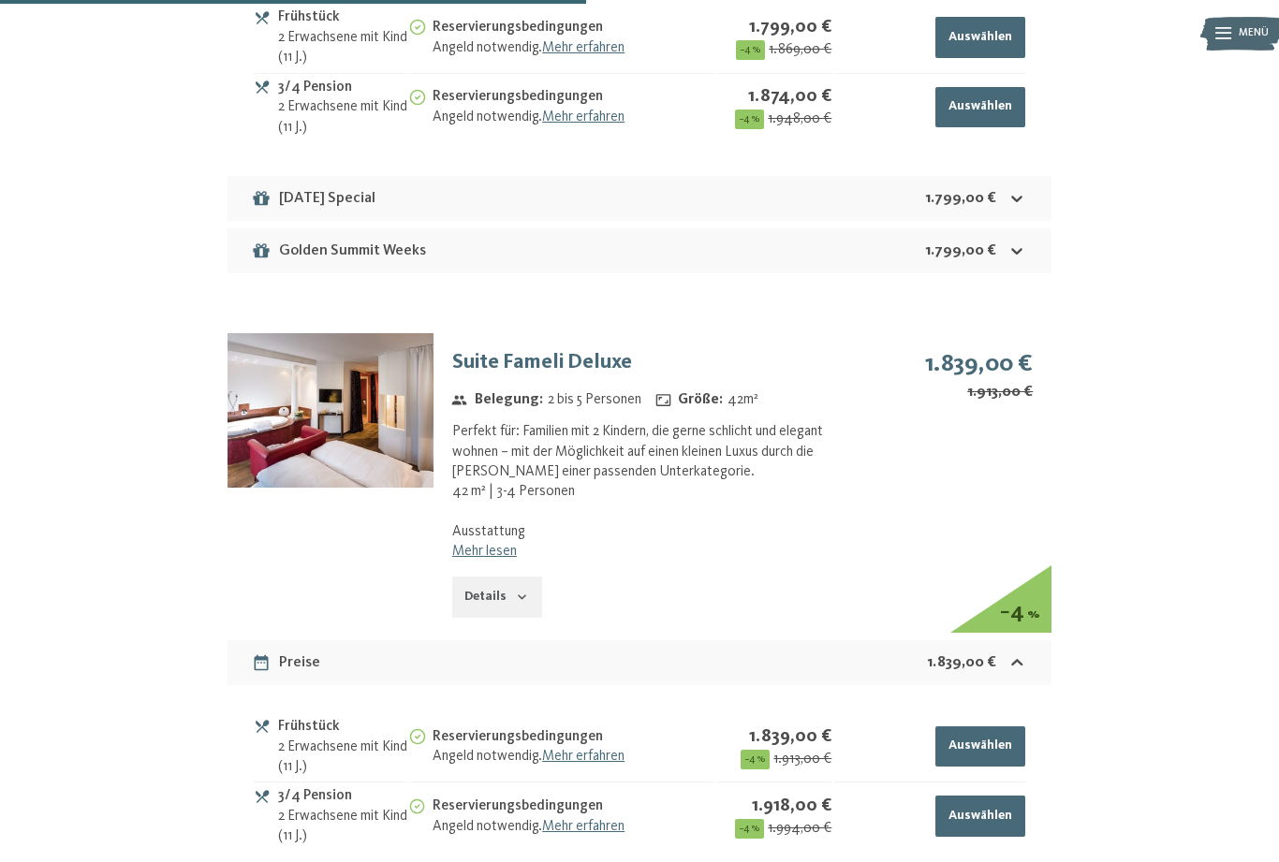
scroll to position [4296, 0]
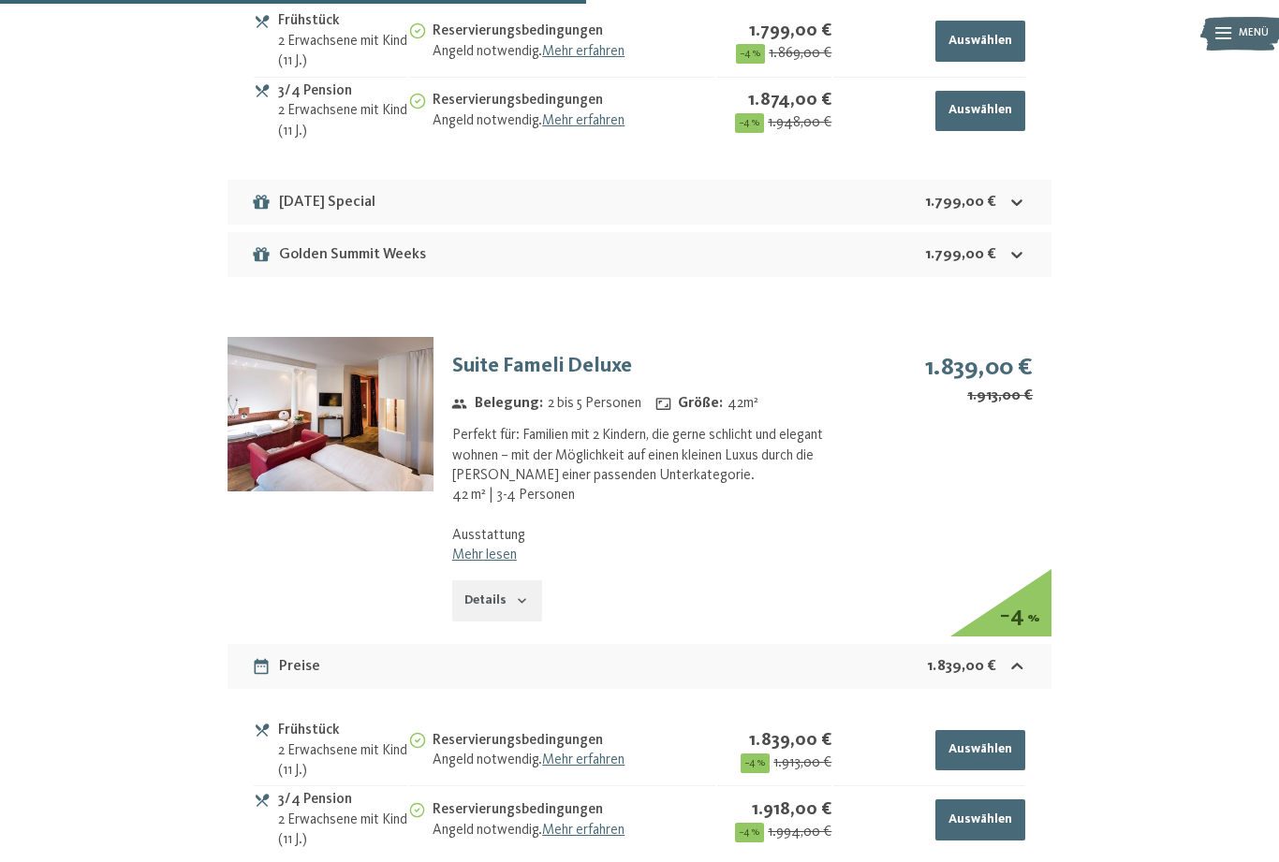
click at [386, 369] on img at bounding box center [330, 414] width 206 height 154
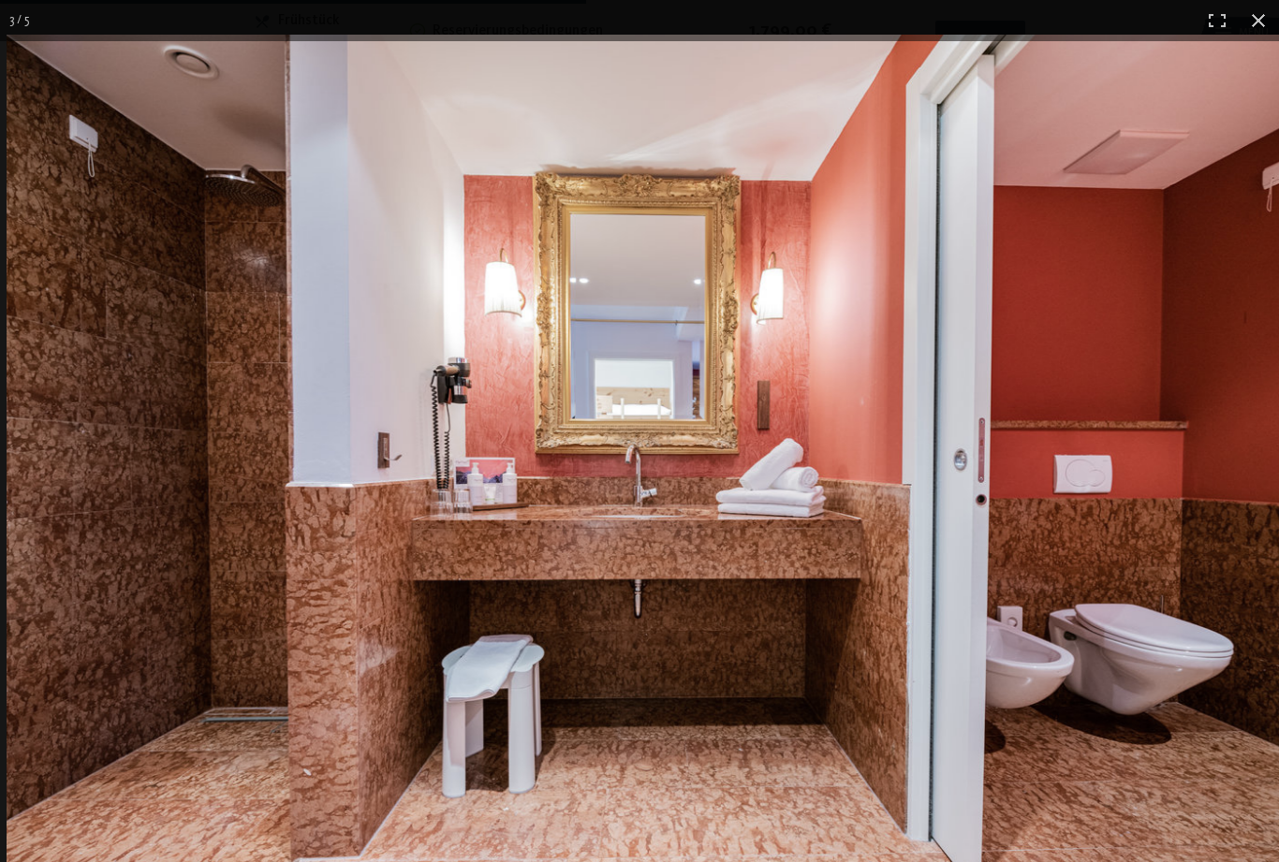
click at [1271, 94] on img at bounding box center [646, 461] width 1279 height 852
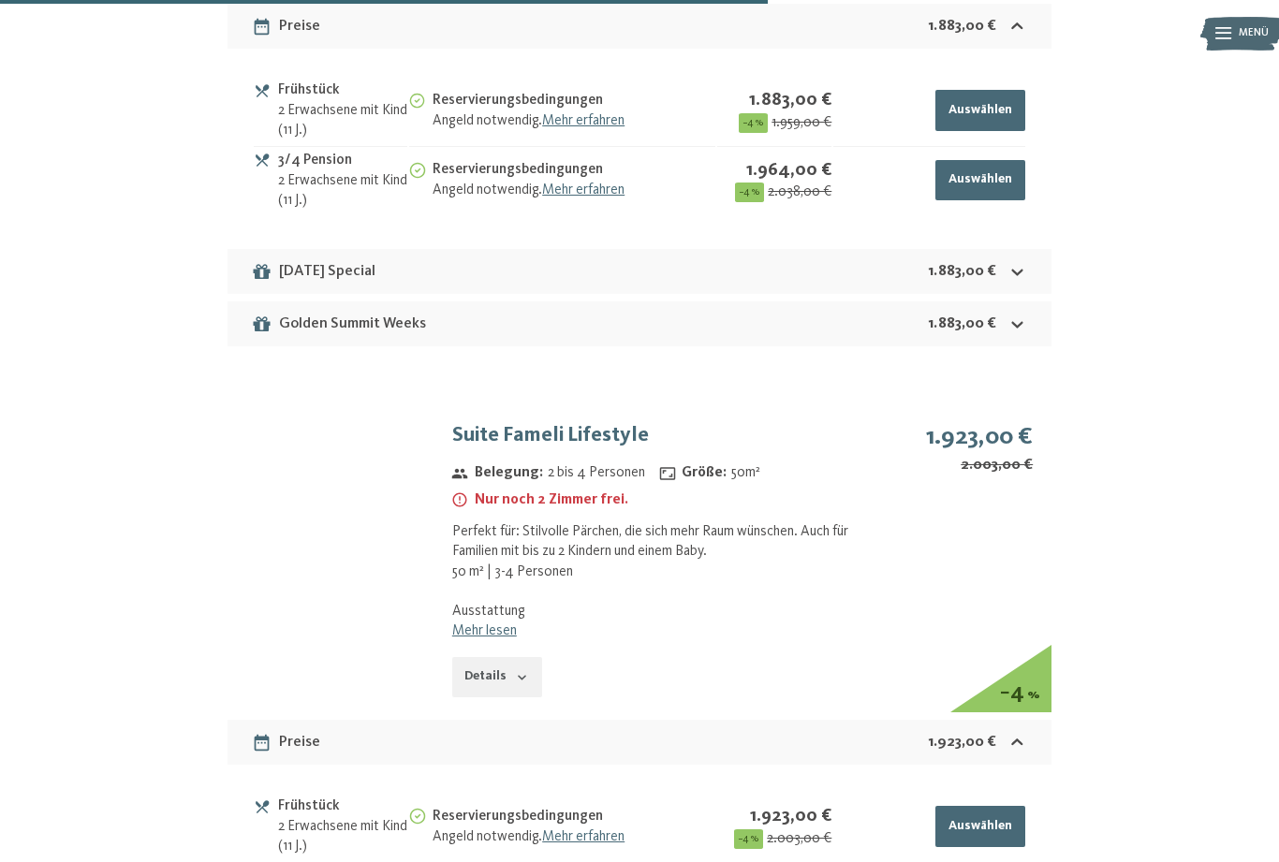
scroll to position [5619, 0]
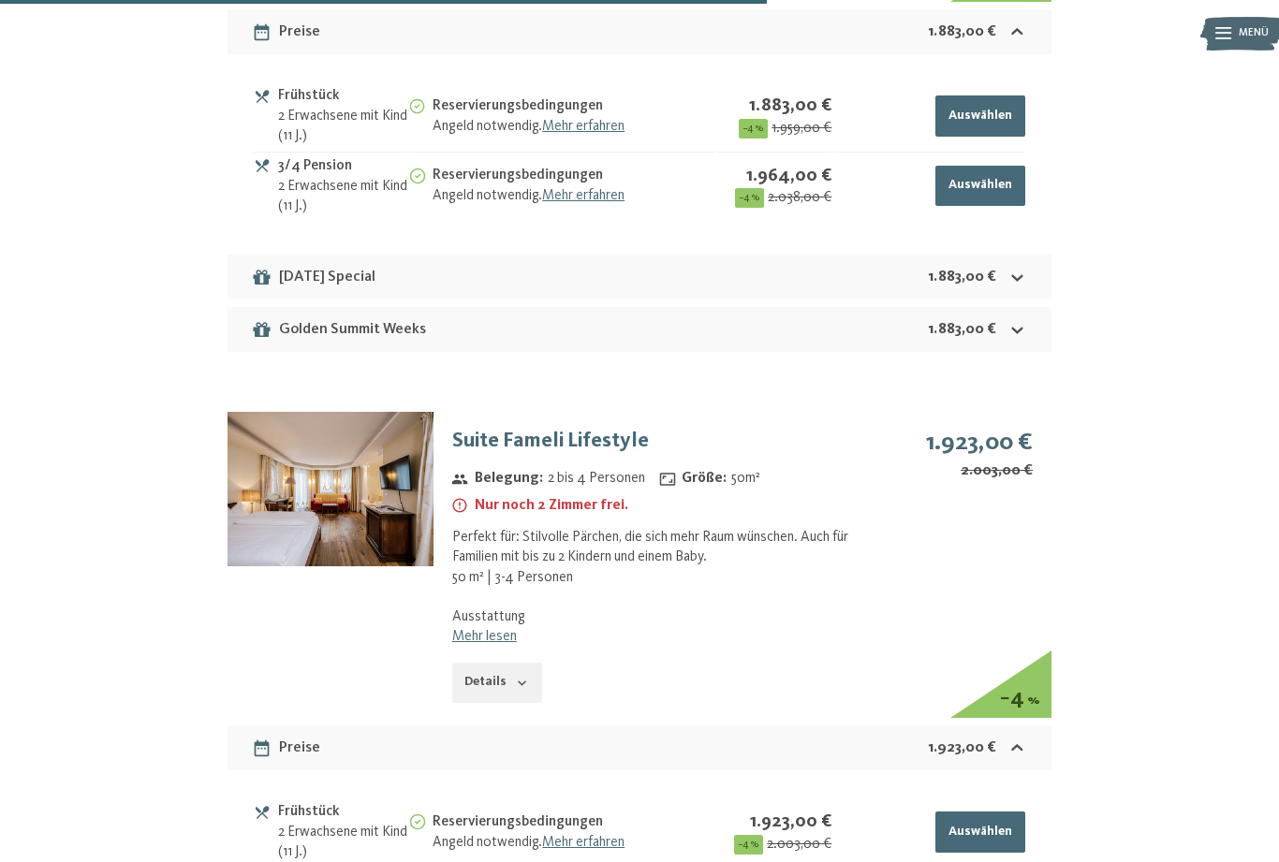
click at [378, 446] on img at bounding box center [330, 489] width 206 height 154
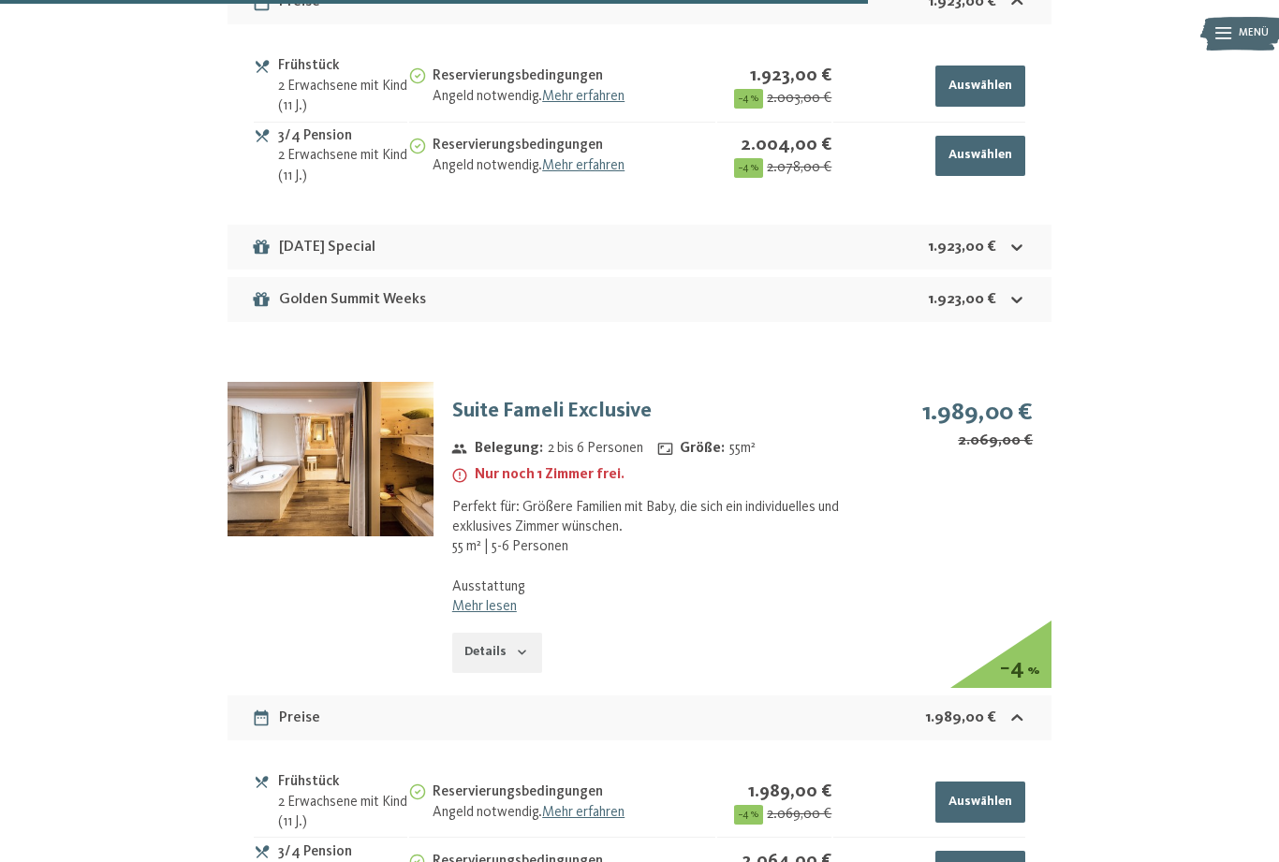
scroll to position [6347, 0]
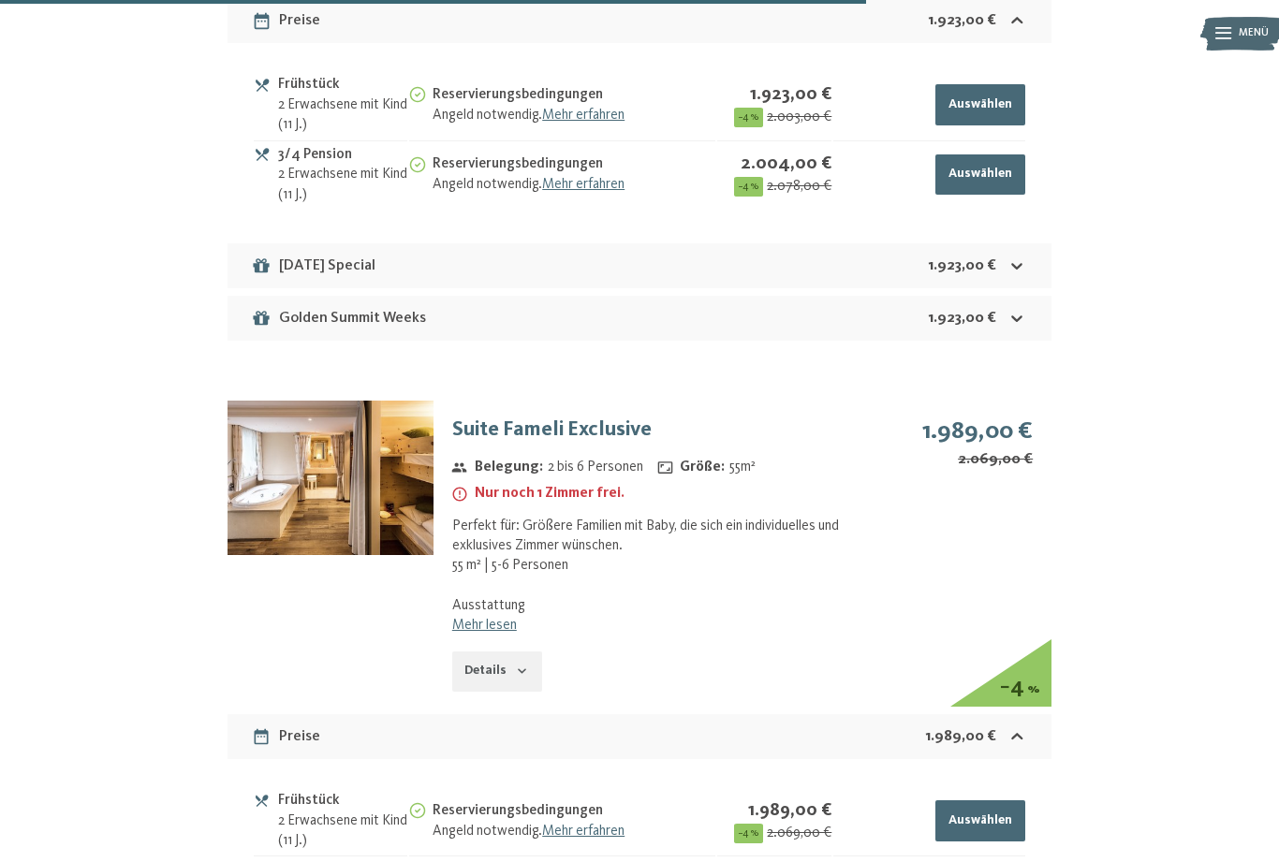
click at [369, 405] on img at bounding box center [330, 478] width 206 height 154
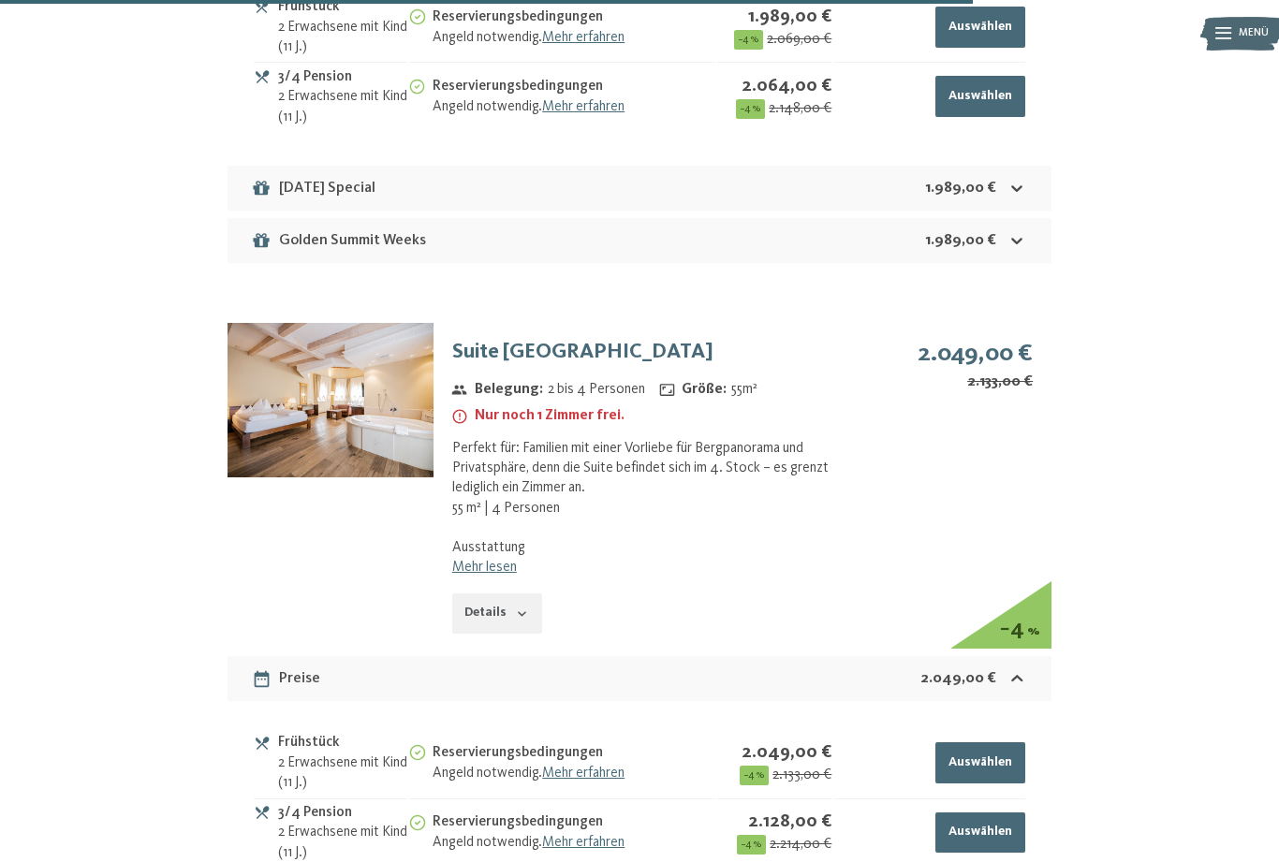
scroll to position [7128, 0]
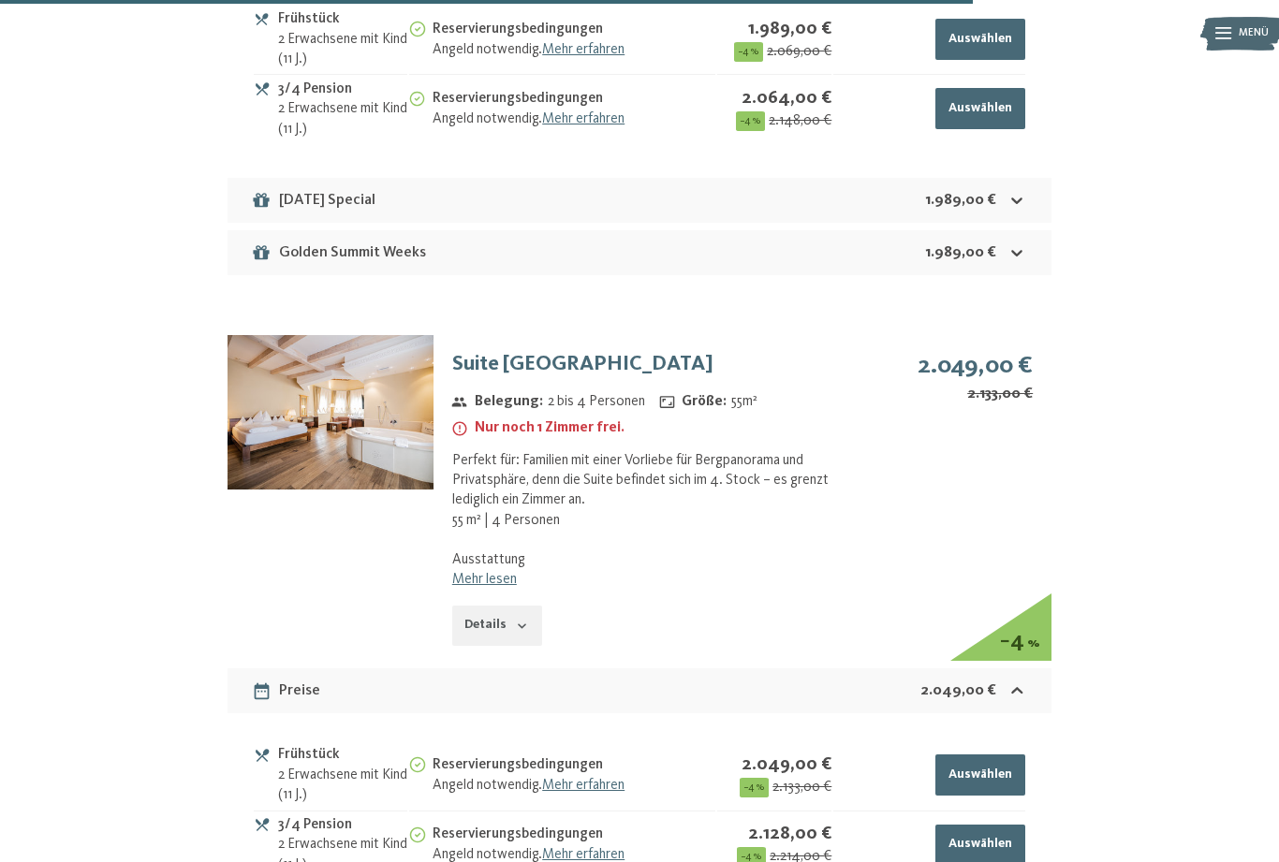
click at [358, 338] on img at bounding box center [330, 412] width 206 height 154
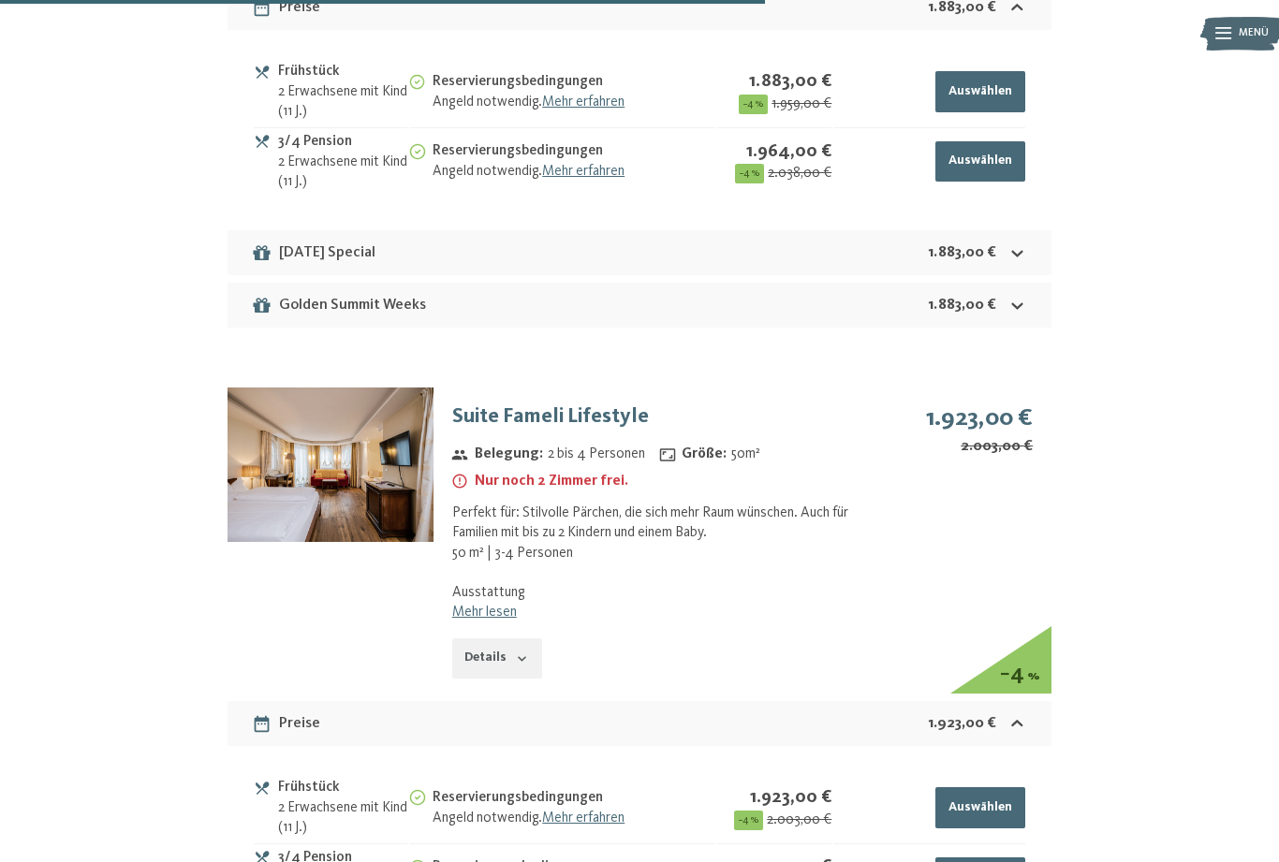
scroll to position [5643, 0]
click at [371, 421] on img at bounding box center [330, 465] width 206 height 154
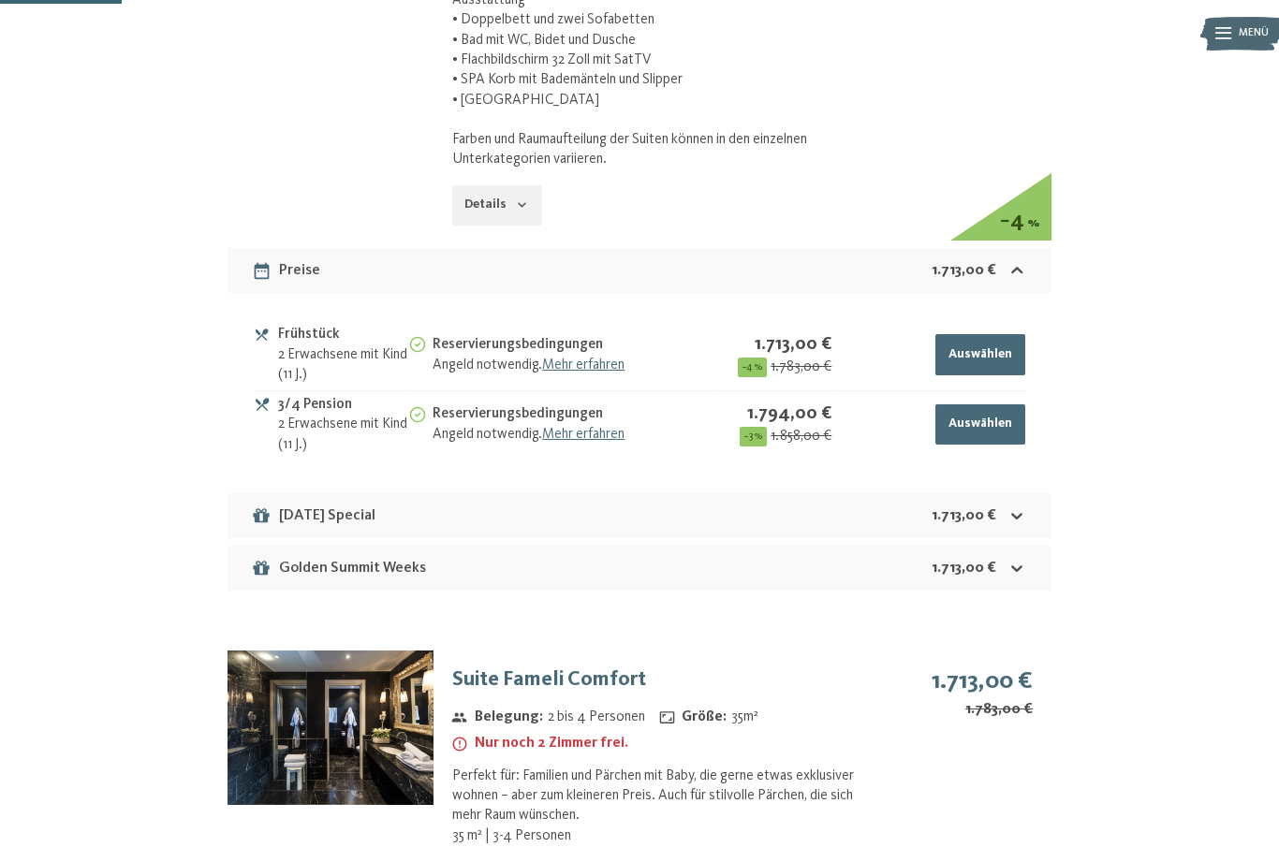
scroll to position [0, 0]
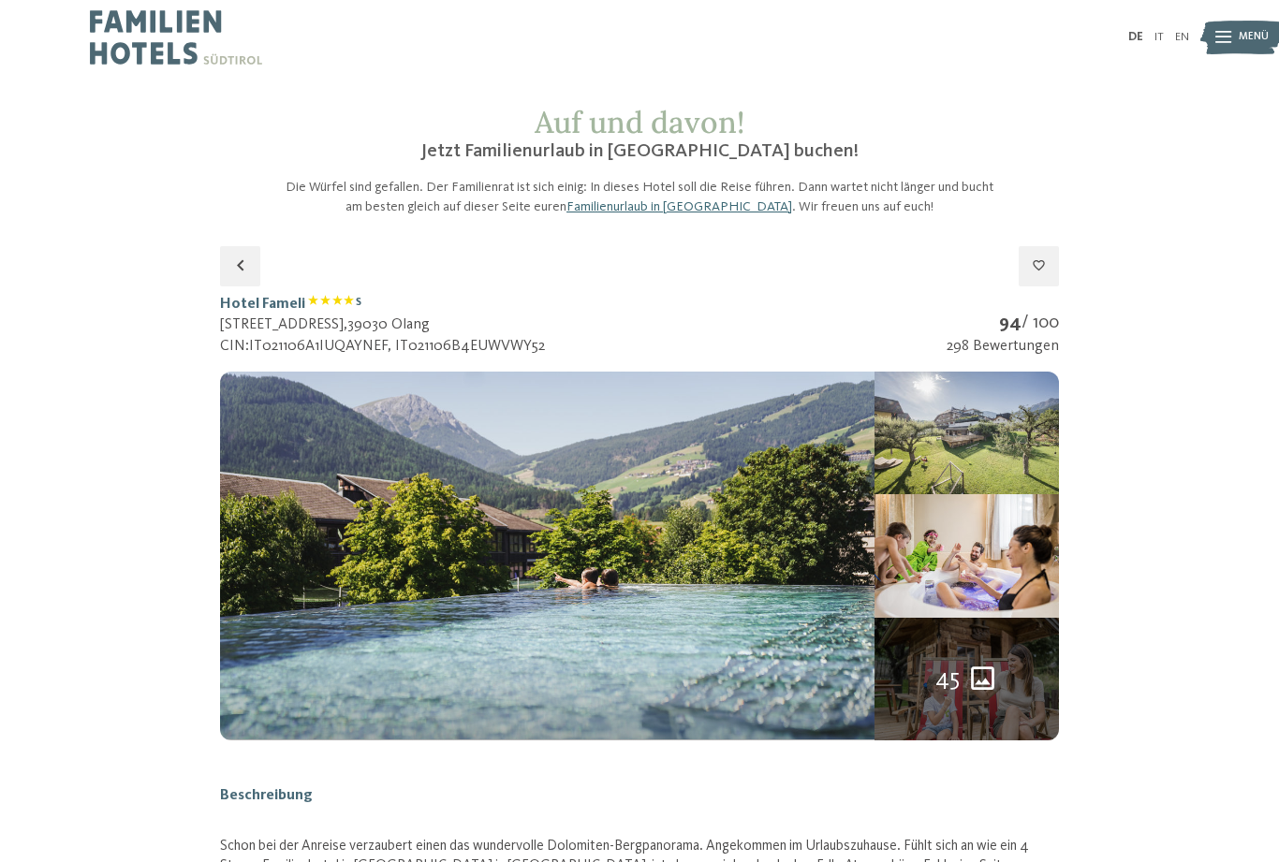
click at [986, 658] on div "45" at bounding box center [966, 679] width 184 height 123
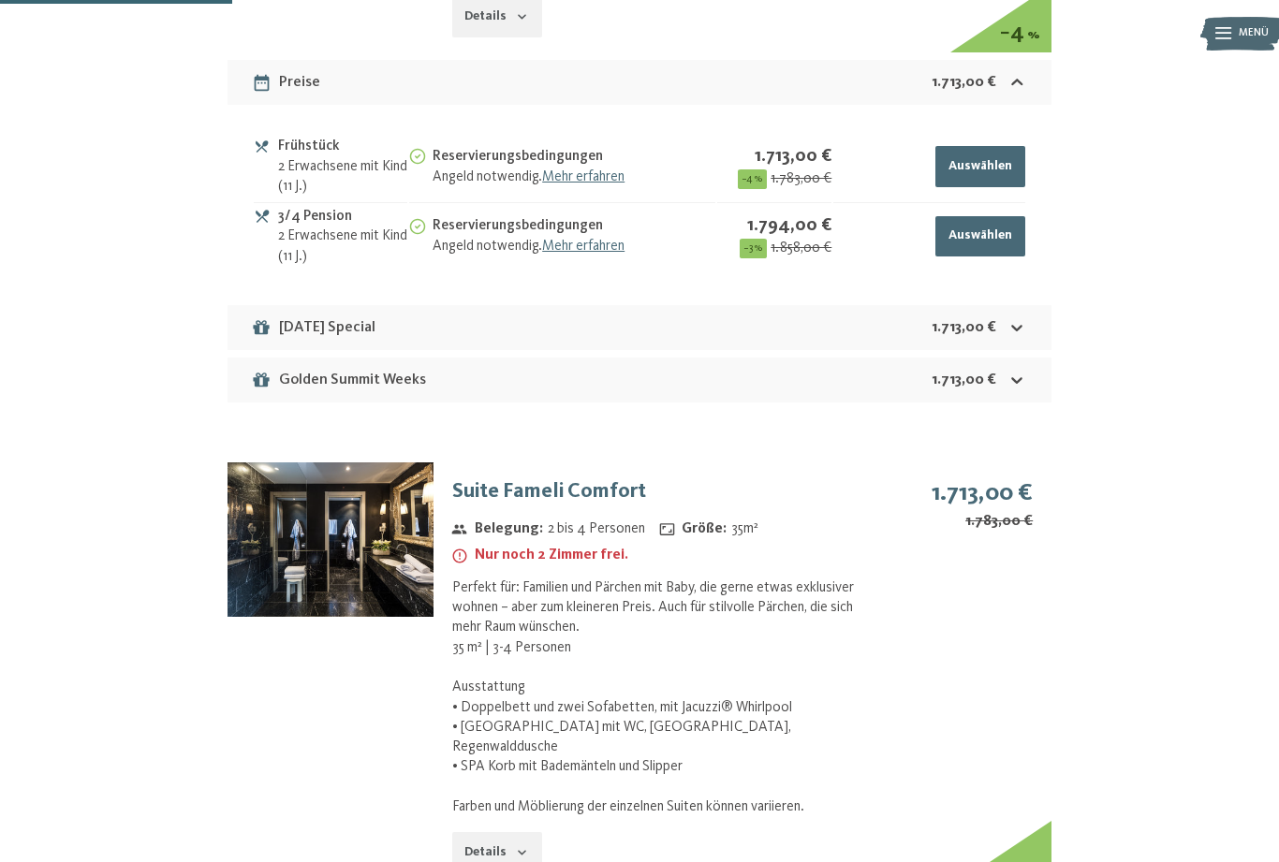
scroll to position [1699, 0]
click at [368, 508] on img at bounding box center [330, 538] width 206 height 154
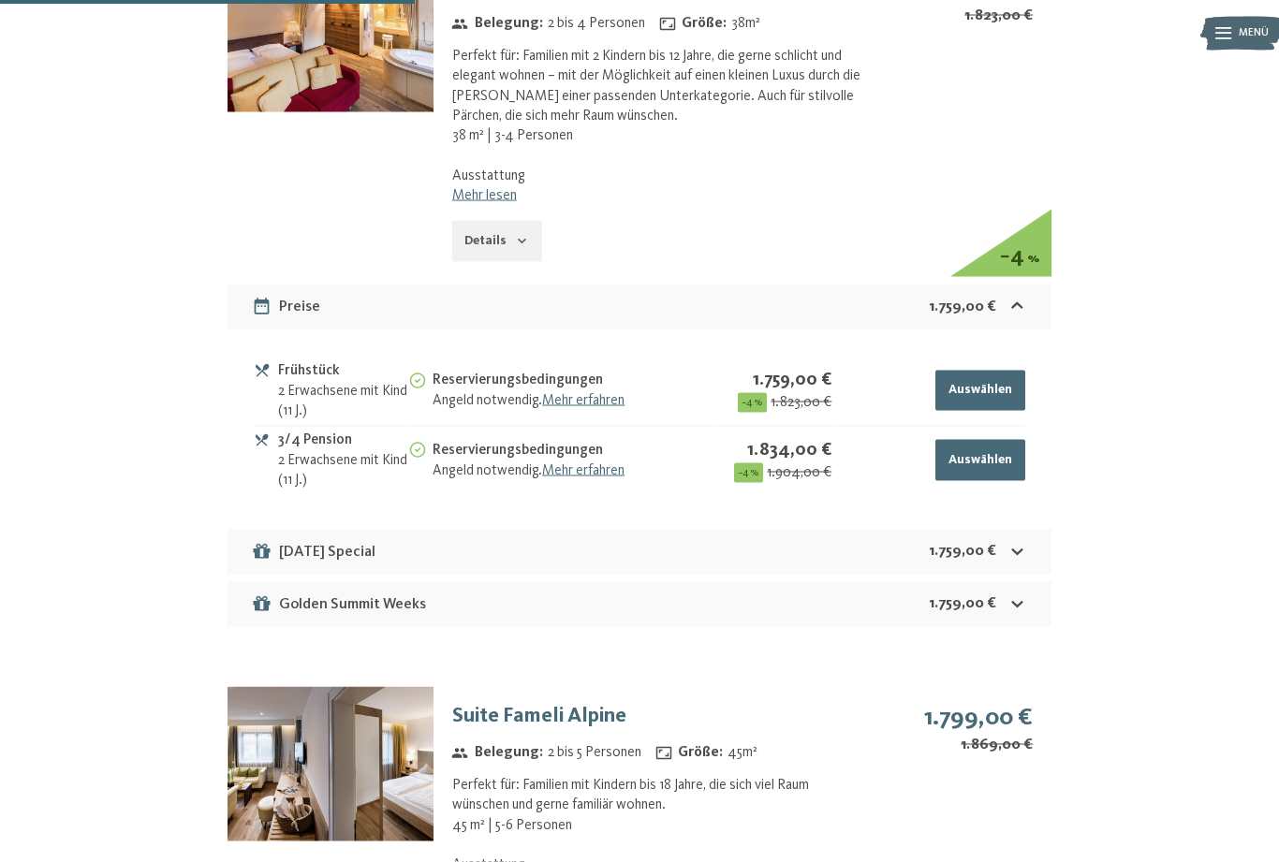
scroll to position [3088, 0]
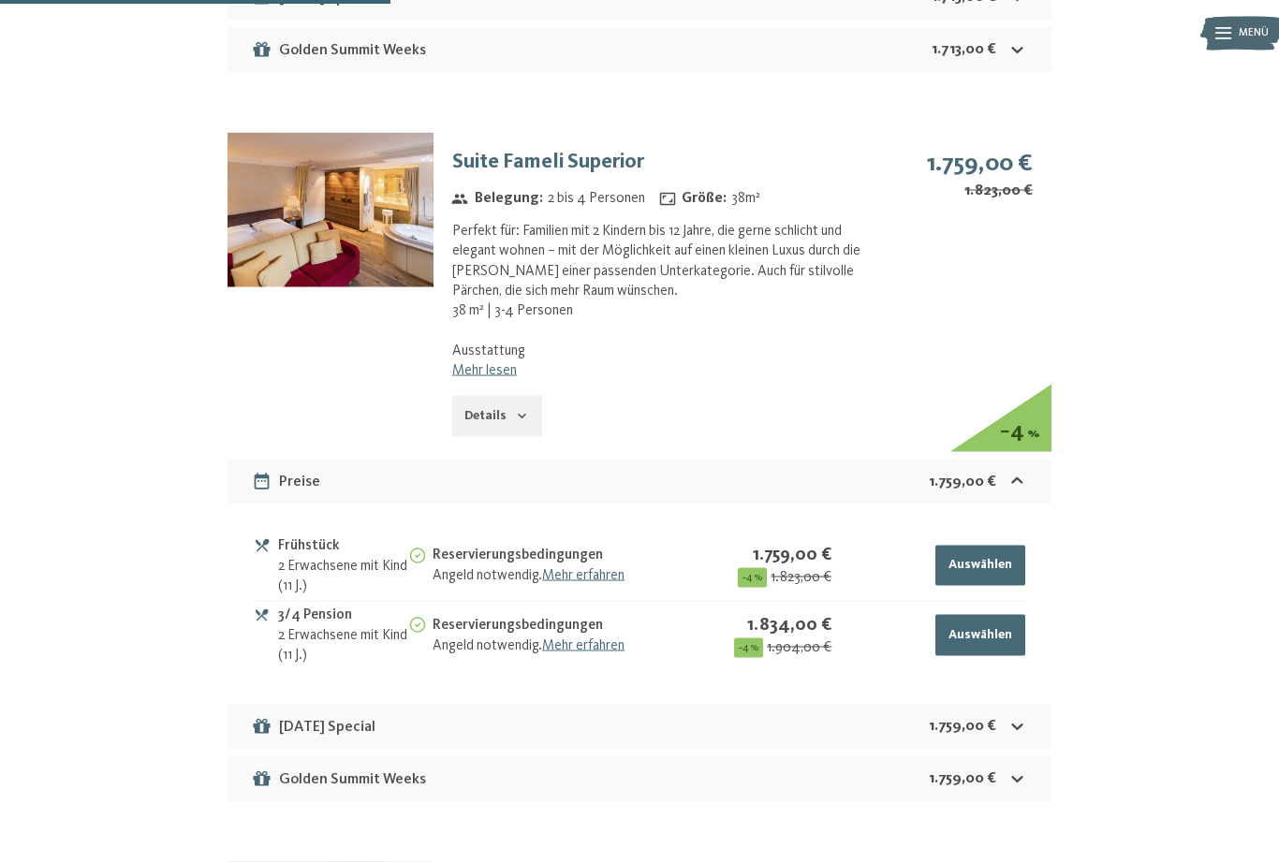
click at [396, 180] on img at bounding box center [330, 210] width 206 height 154
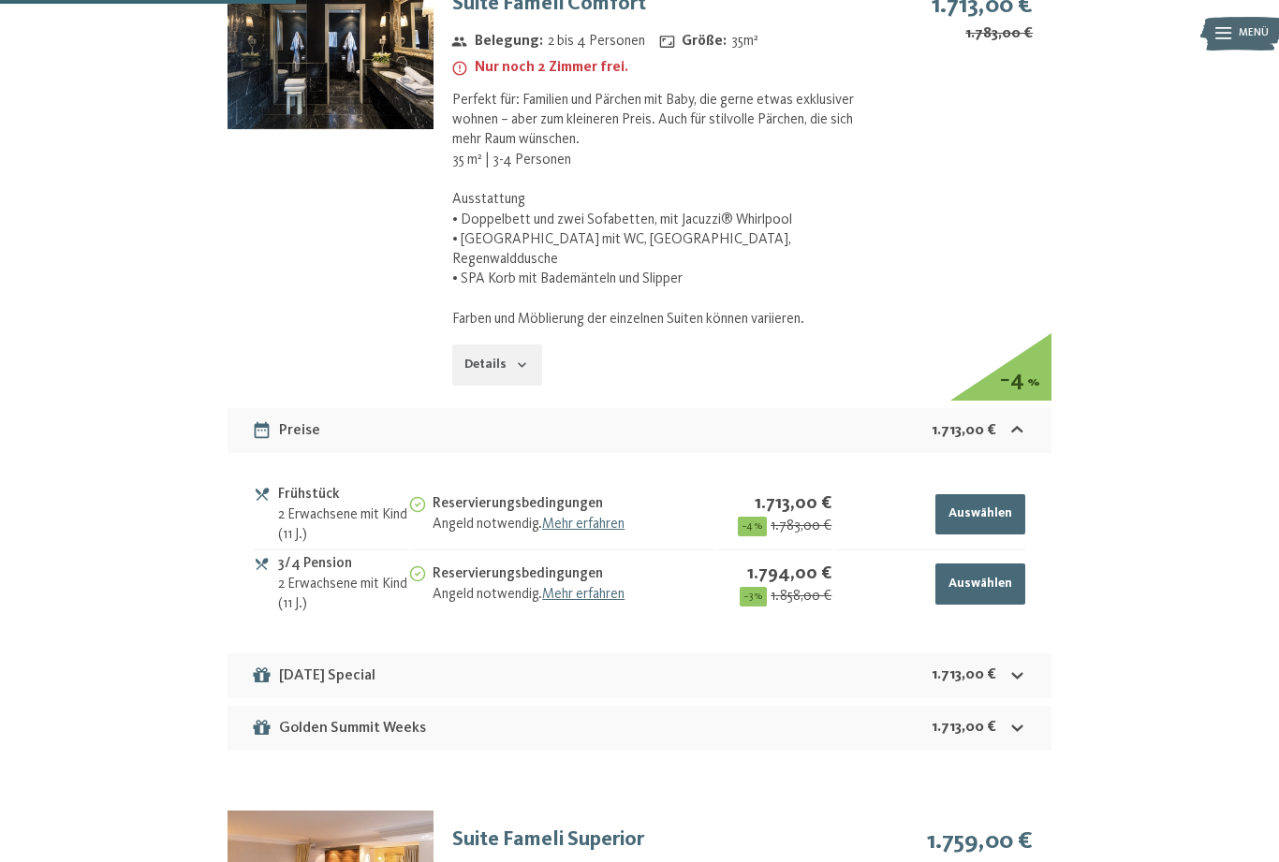
scroll to position [2185, 0]
